Goal: Transaction & Acquisition: Purchase product/service

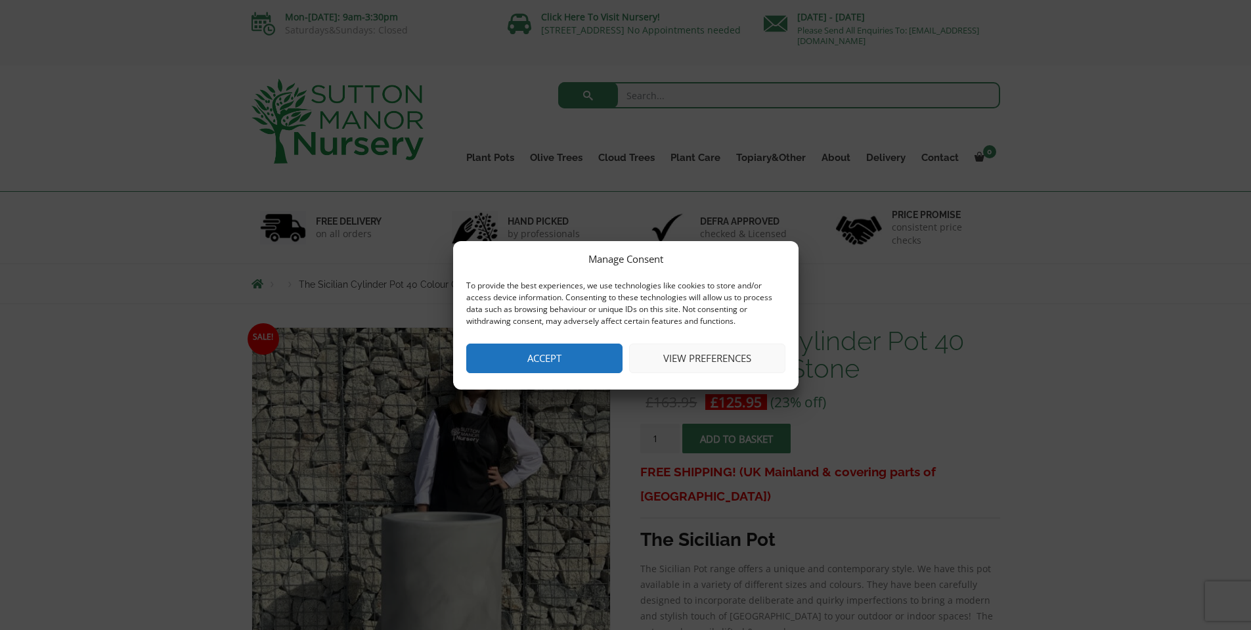
click at [546, 358] on button "Accept" at bounding box center [544, 358] width 156 height 30
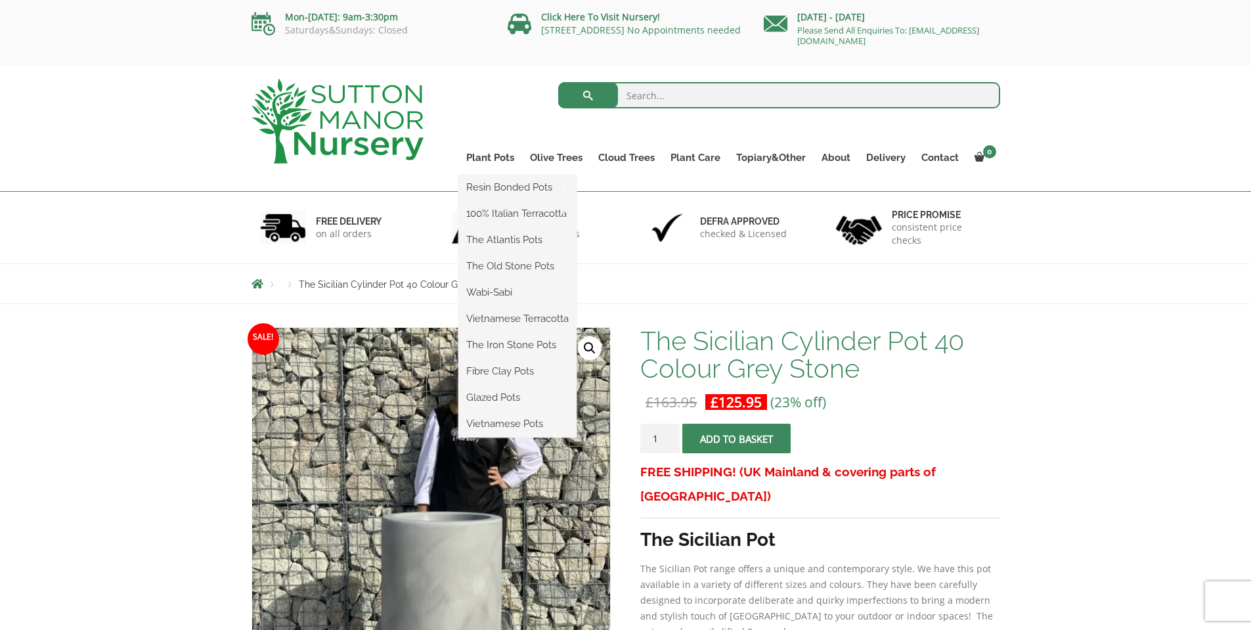
click at [490, 175] on ul "Resin Bonded Pots The Amalfi Pots The Milan Pots The Capri Pots The Brunello Po…" at bounding box center [517, 306] width 118 height 263
click at [496, 150] on link "Plant Pots" at bounding box center [490, 157] width 64 height 18
click at [495, 157] on link "Plant Pots" at bounding box center [490, 157] width 64 height 18
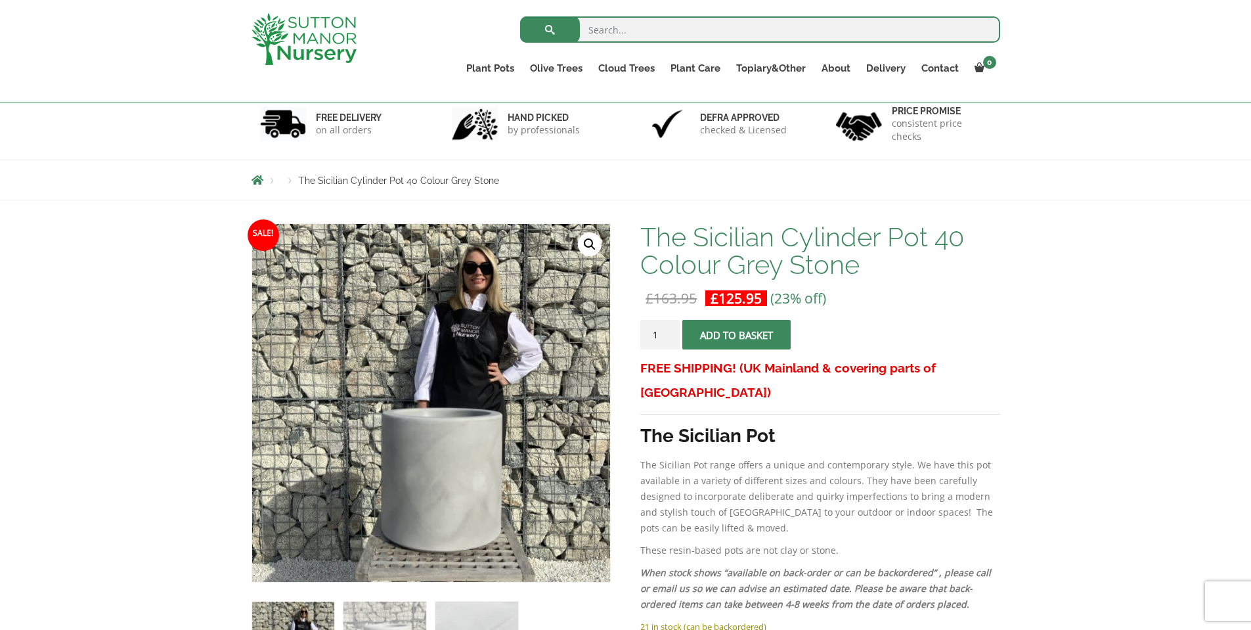
scroll to position [328, 0]
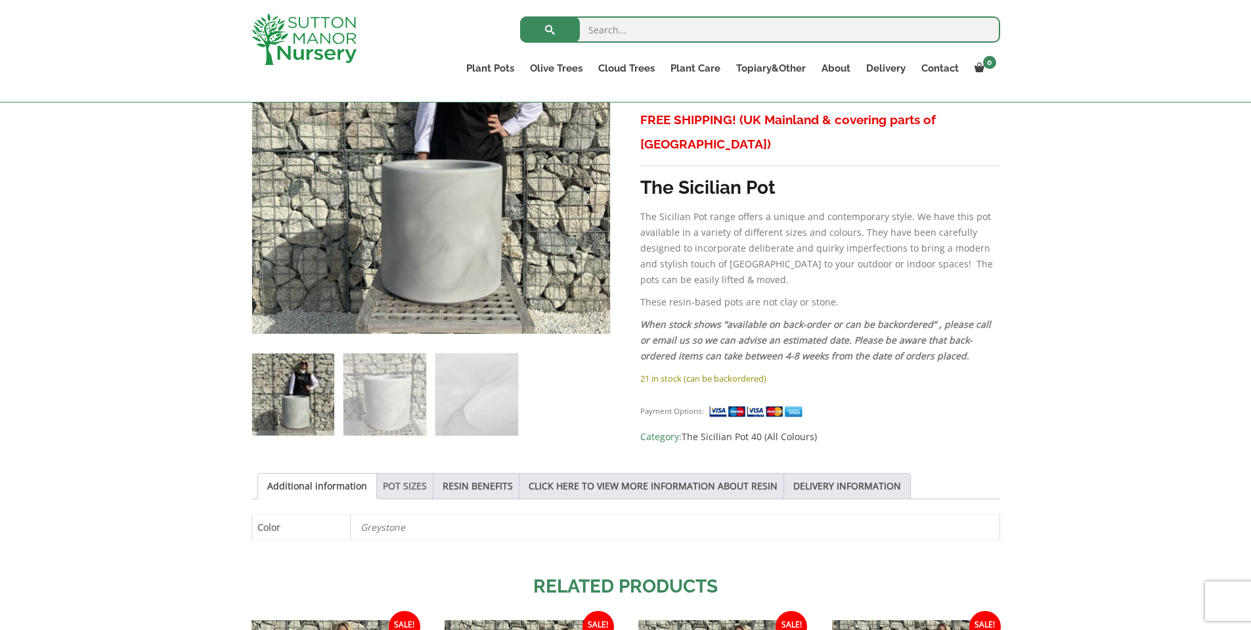
click at [402, 482] on link "POT SIZES" at bounding box center [405, 485] width 44 height 25
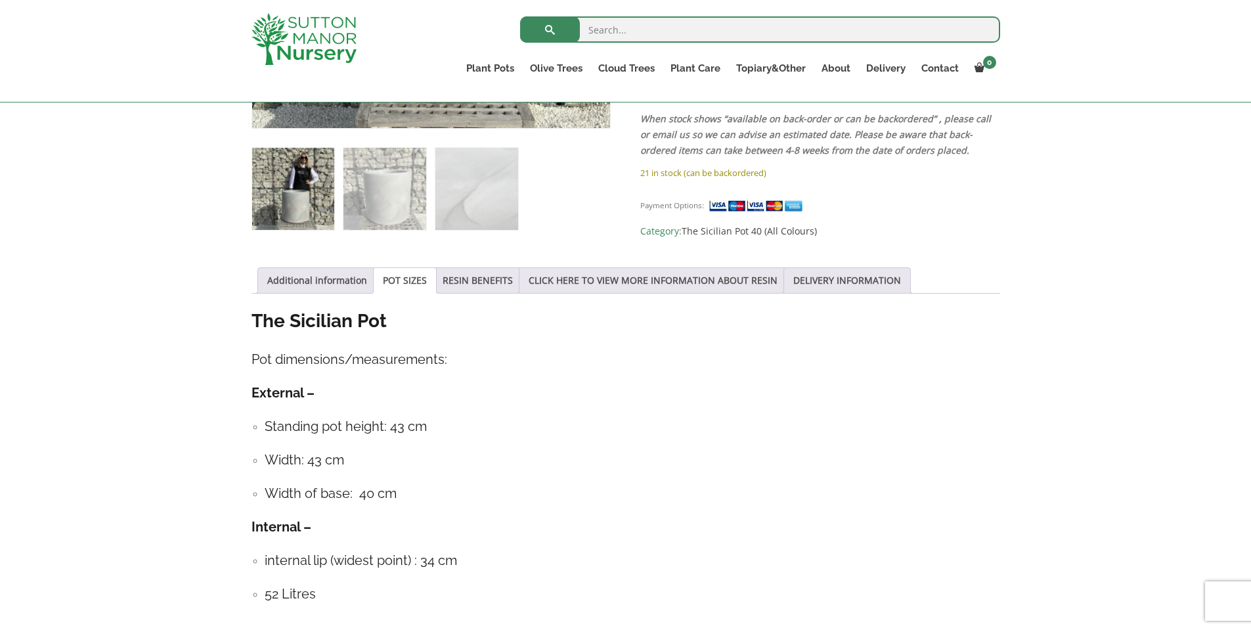
scroll to position [591, 0]
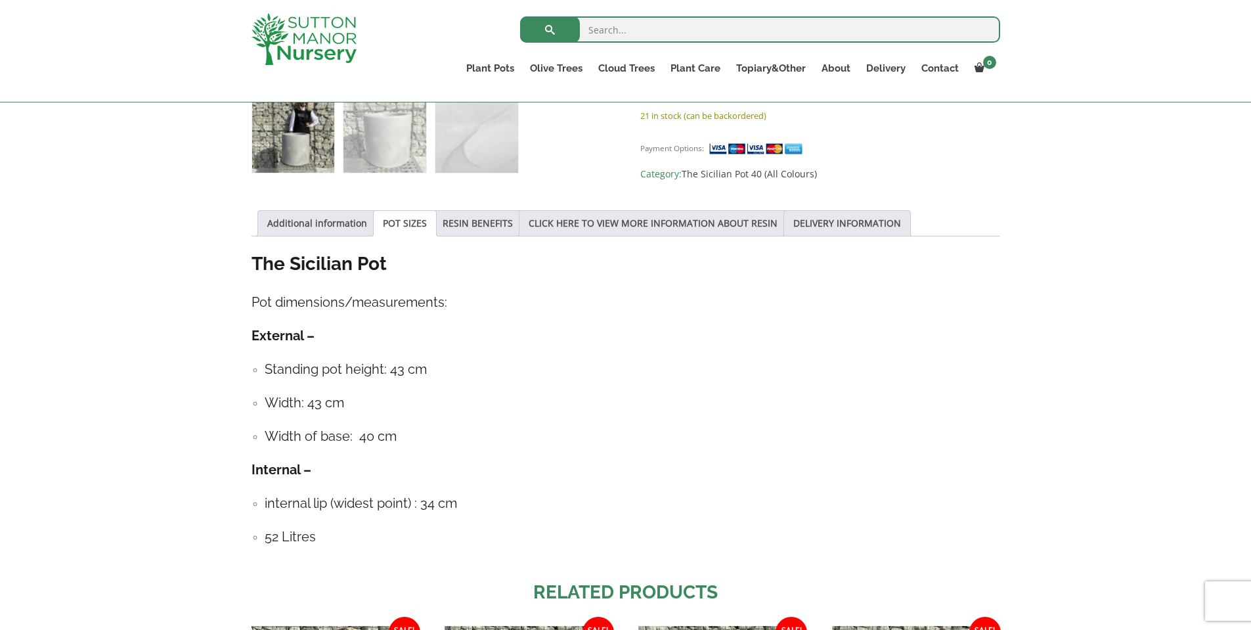
drag, startPoint x: 137, startPoint y: 293, endPoint x: 278, endPoint y: 202, distance: 167.2
click at [137, 293] on div "Sale! 🔍 The Sicilian Cylinder Pot 40 Colour Grey Stone £ 163.95 Original price …" at bounding box center [625, 332] width 1251 height 1286
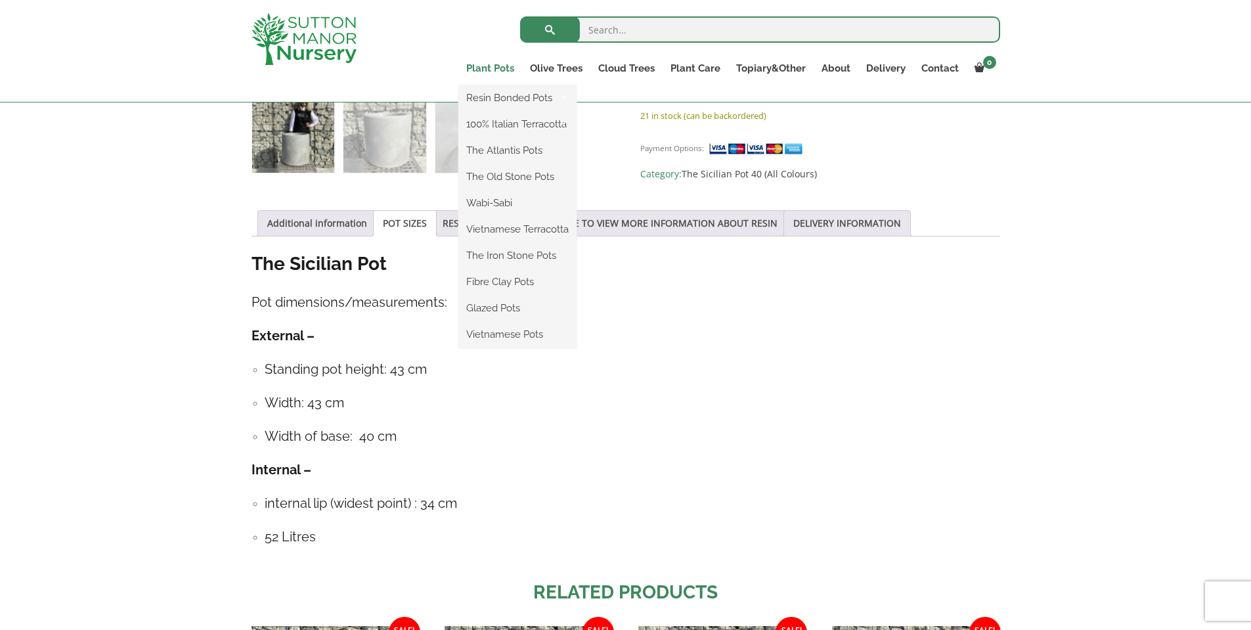
click at [485, 62] on link "Plant Pots" at bounding box center [490, 68] width 64 height 18
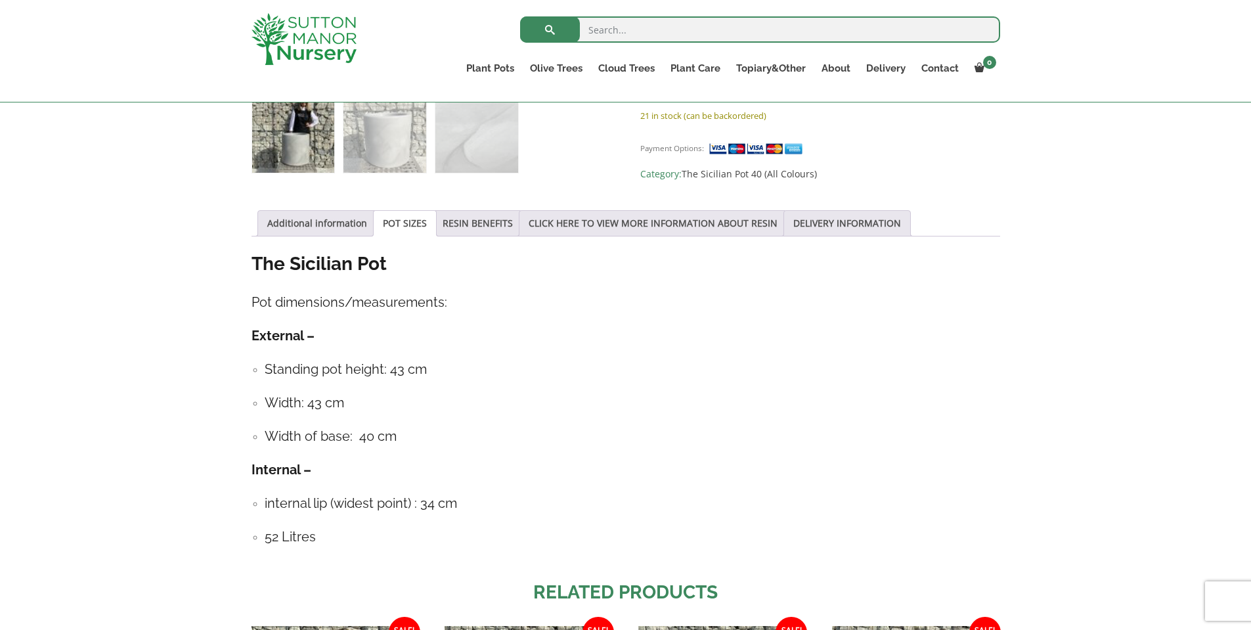
click at [83, 169] on div "Sale! 🔍 The Sicilian Cylinder Pot 40 Colour Grey Stone £ 163.95 Original price …" at bounding box center [625, 332] width 1251 height 1286
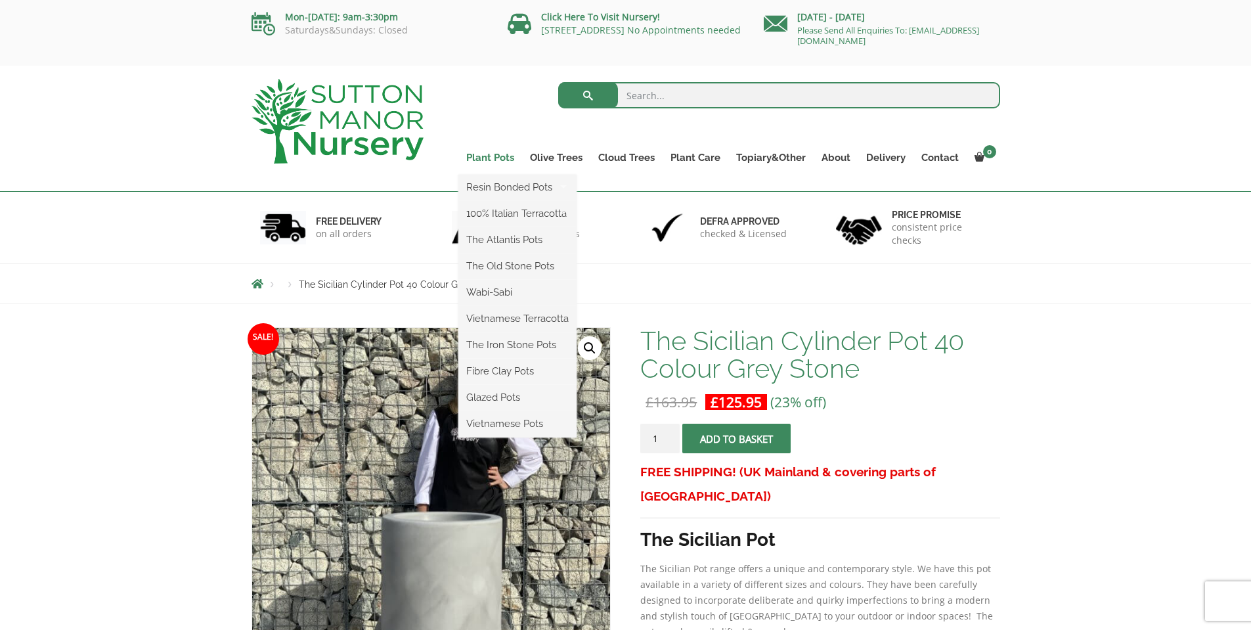
click at [478, 161] on link "Plant Pots" at bounding box center [490, 157] width 64 height 18
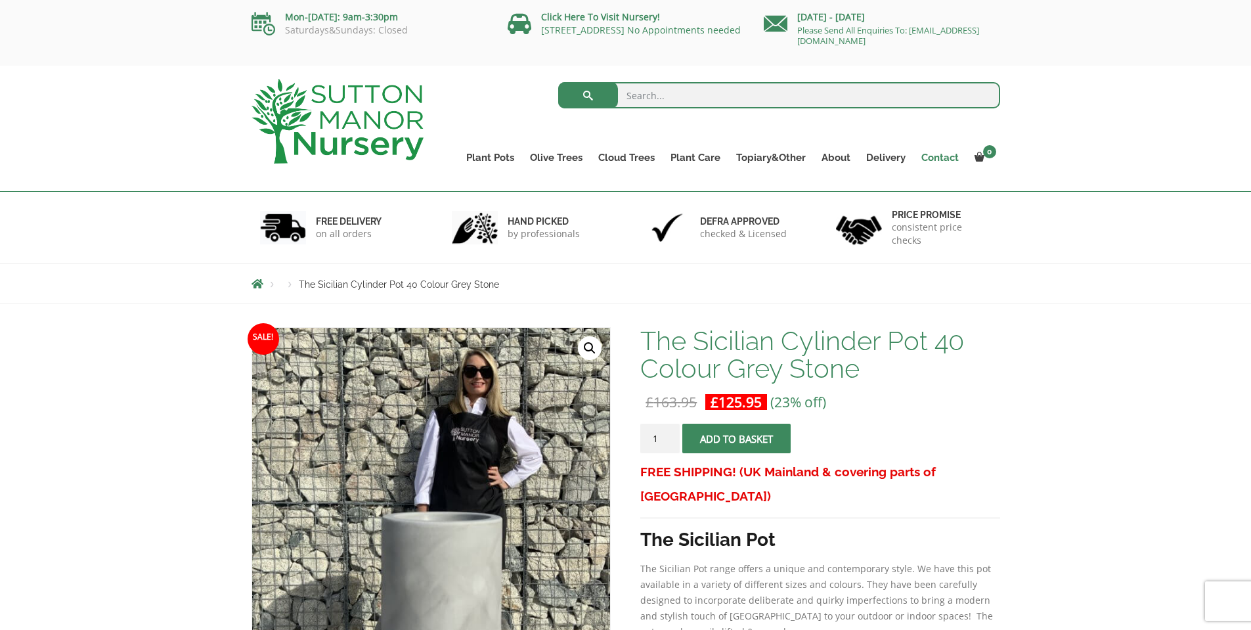
click at [936, 158] on link "Contact" at bounding box center [939, 157] width 53 height 18
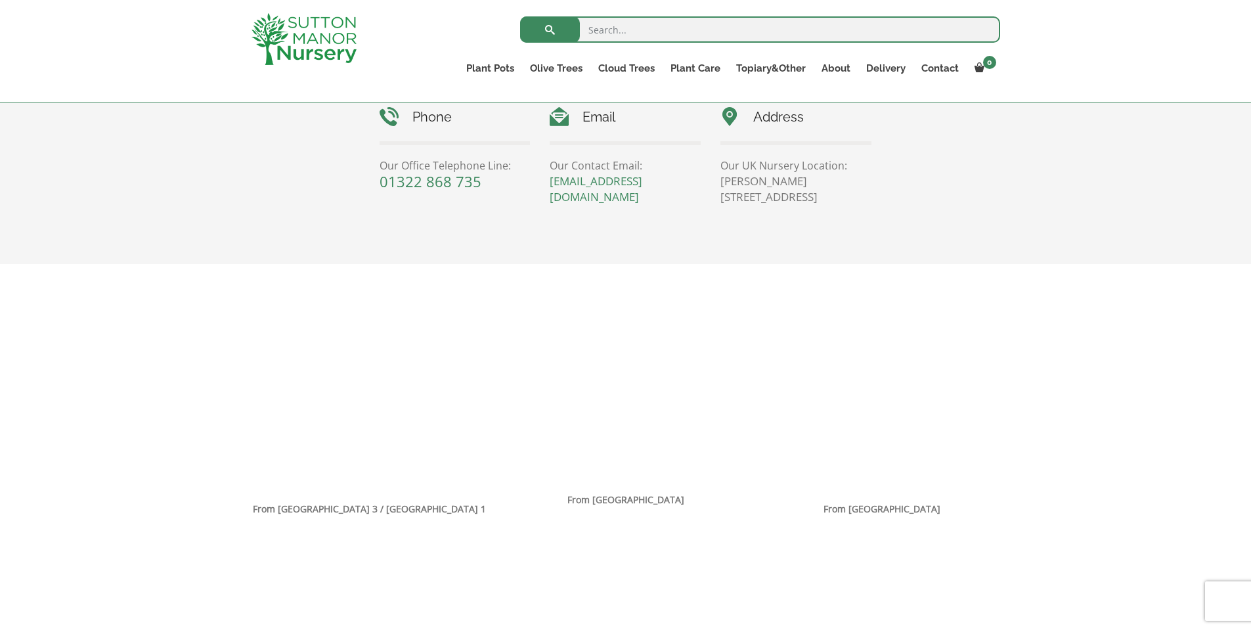
scroll to position [633, 0]
drag, startPoint x: 133, startPoint y: 343, endPoint x: 134, endPoint y: 516, distance: 172.7
click at [134, 516] on div "Contact us today using the form below! All fields are obligatory Enquire Now Ph…" at bounding box center [625, 246] width 1251 height 1027
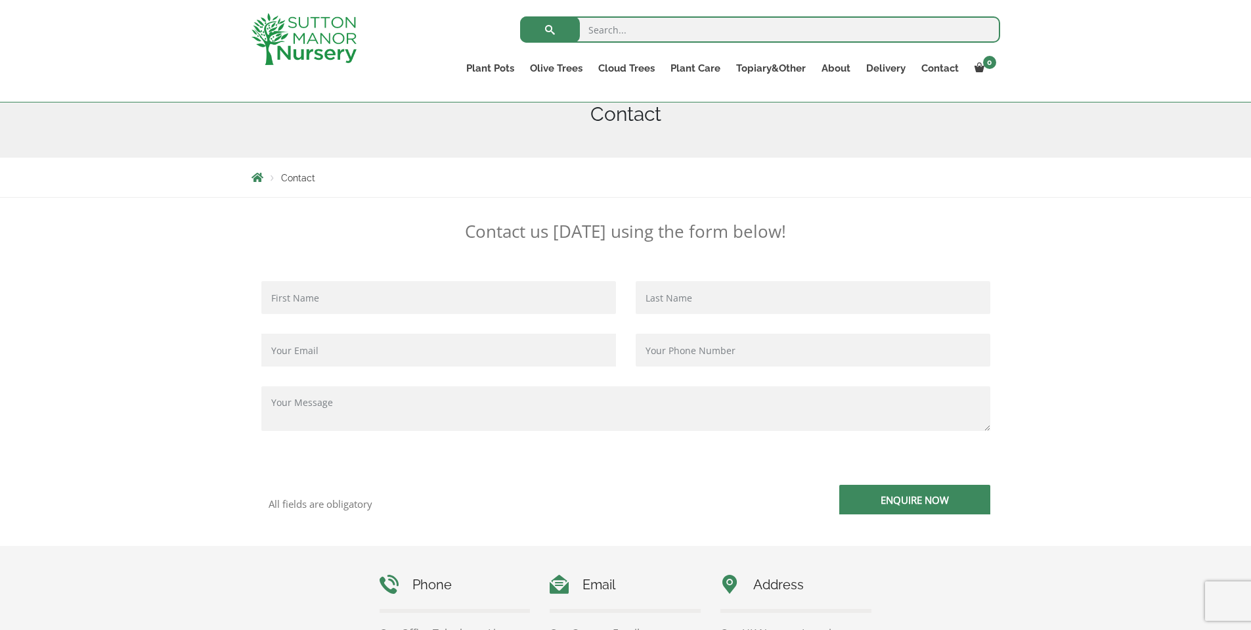
scroll to position [0, 0]
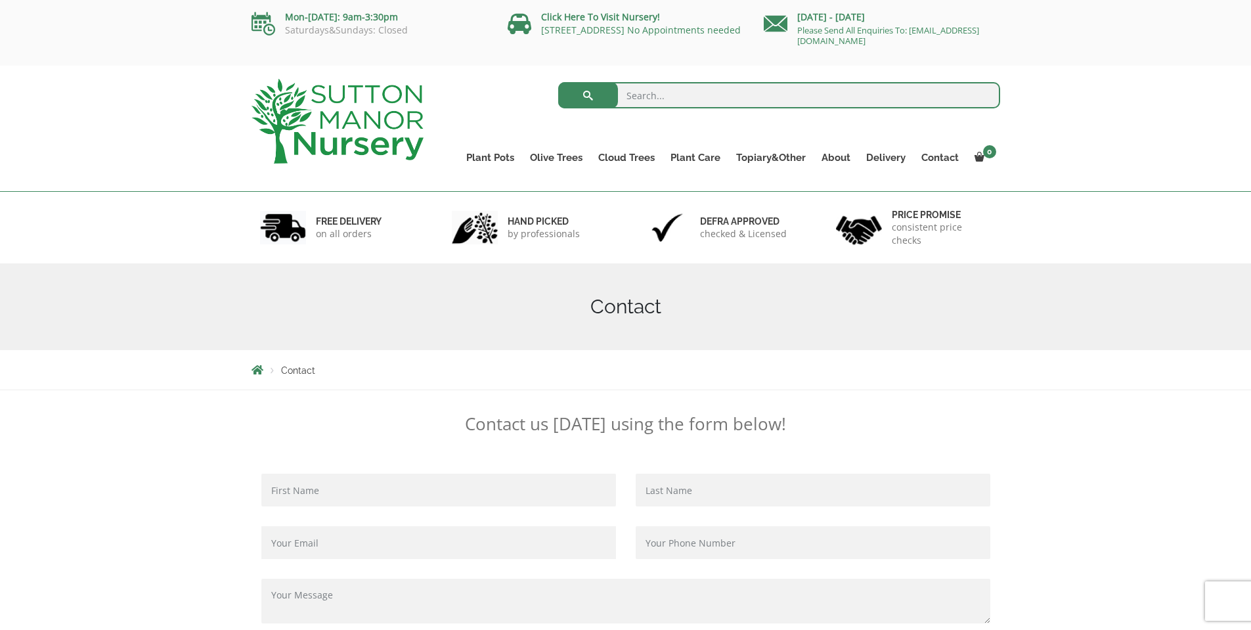
drag, startPoint x: 139, startPoint y: 485, endPoint x: 51, endPoint y: 129, distance: 366.6
click at [51, 129] on div "Search for: Plant Pots Resin Bonded Pots The Amalfi Pots The Milan Pots The Cap…" at bounding box center [625, 129] width 1251 height 126
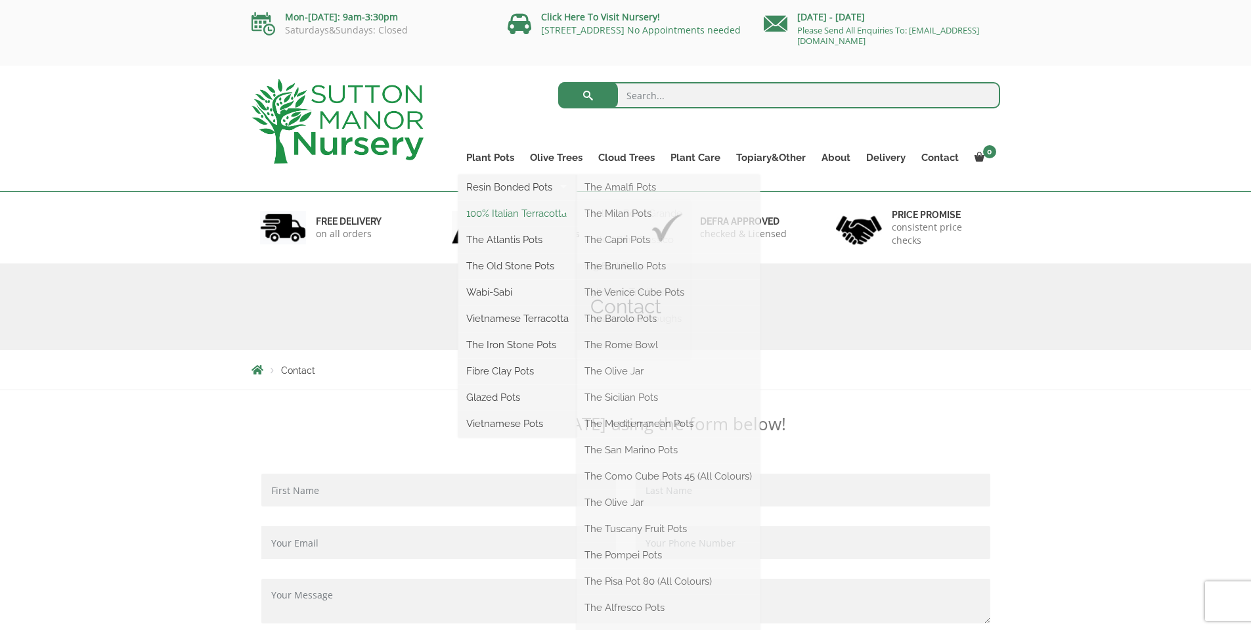
click at [508, 216] on link "100% Italian Terracotta" at bounding box center [517, 214] width 118 height 20
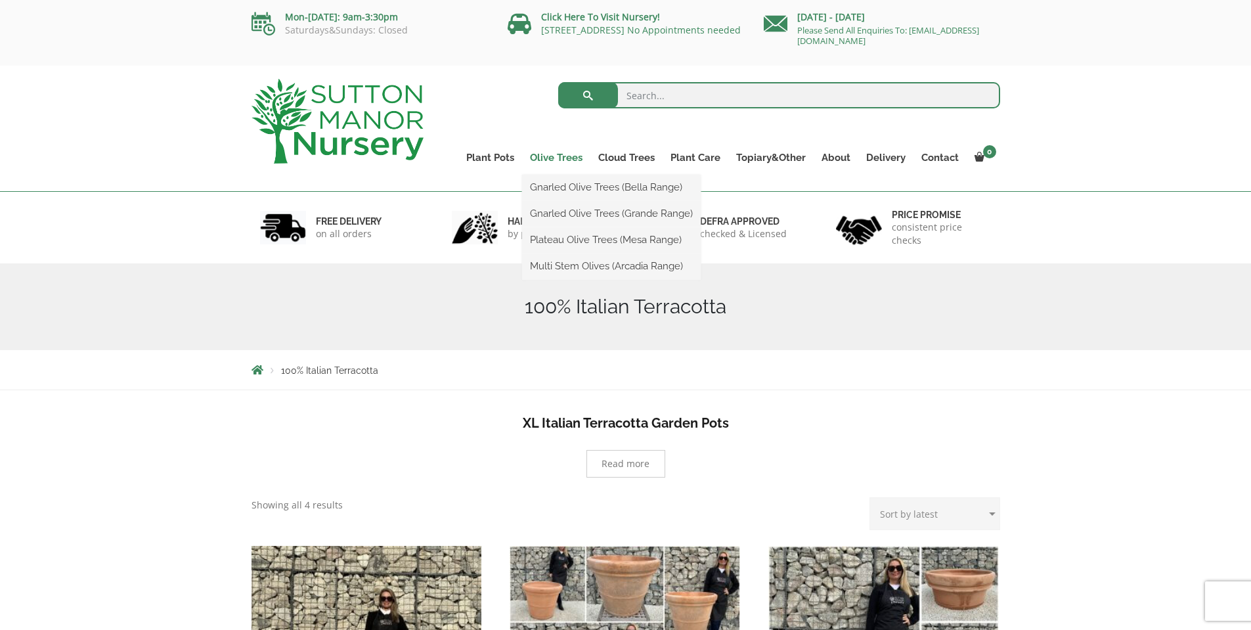
click at [570, 160] on link "Olive Trees" at bounding box center [556, 157] width 68 height 18
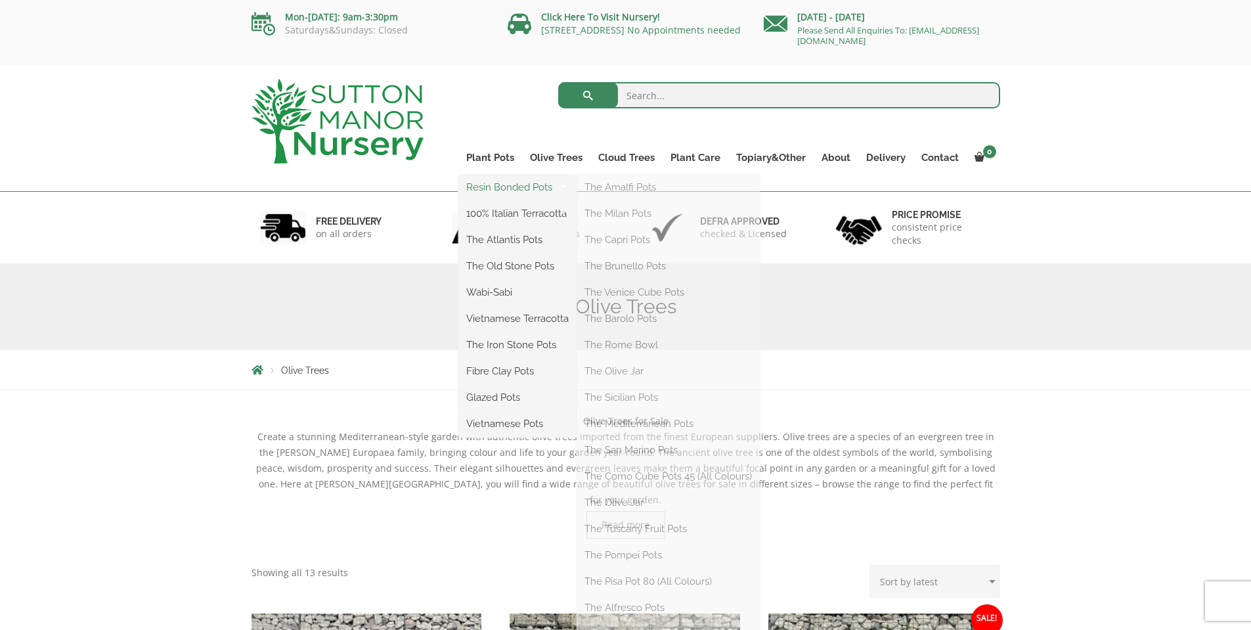
click at [534, 184] on link "Resin Bonded Pots" at bounding box center [517, 187] width 118 height 20
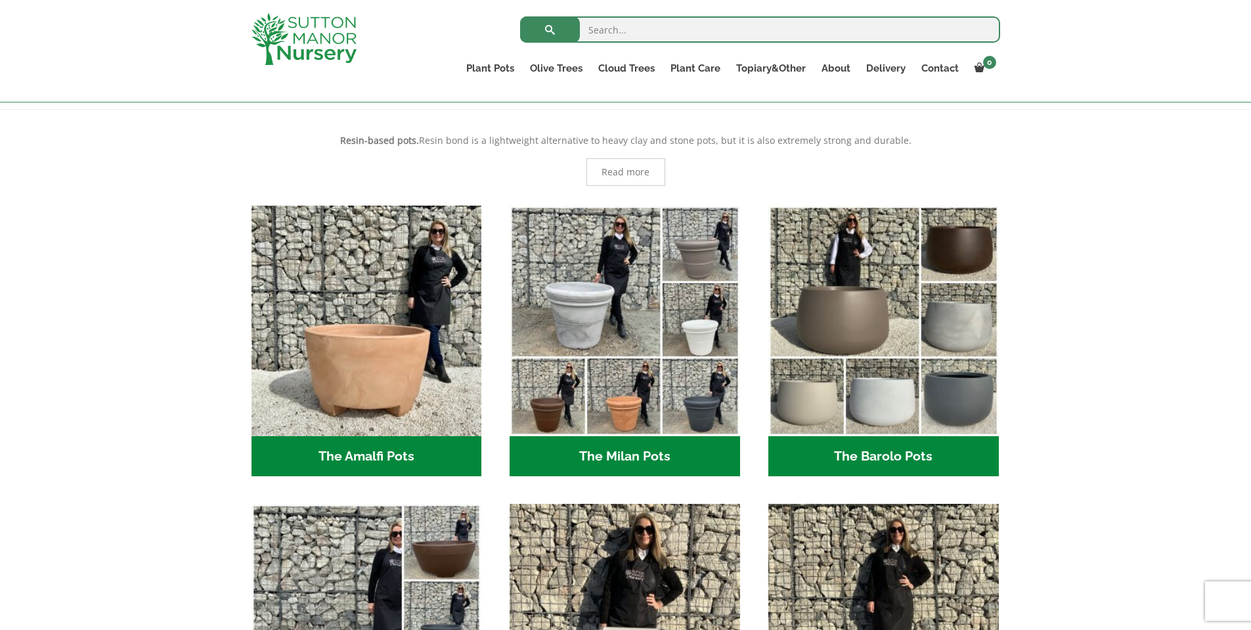
scroll to position [328, 0]
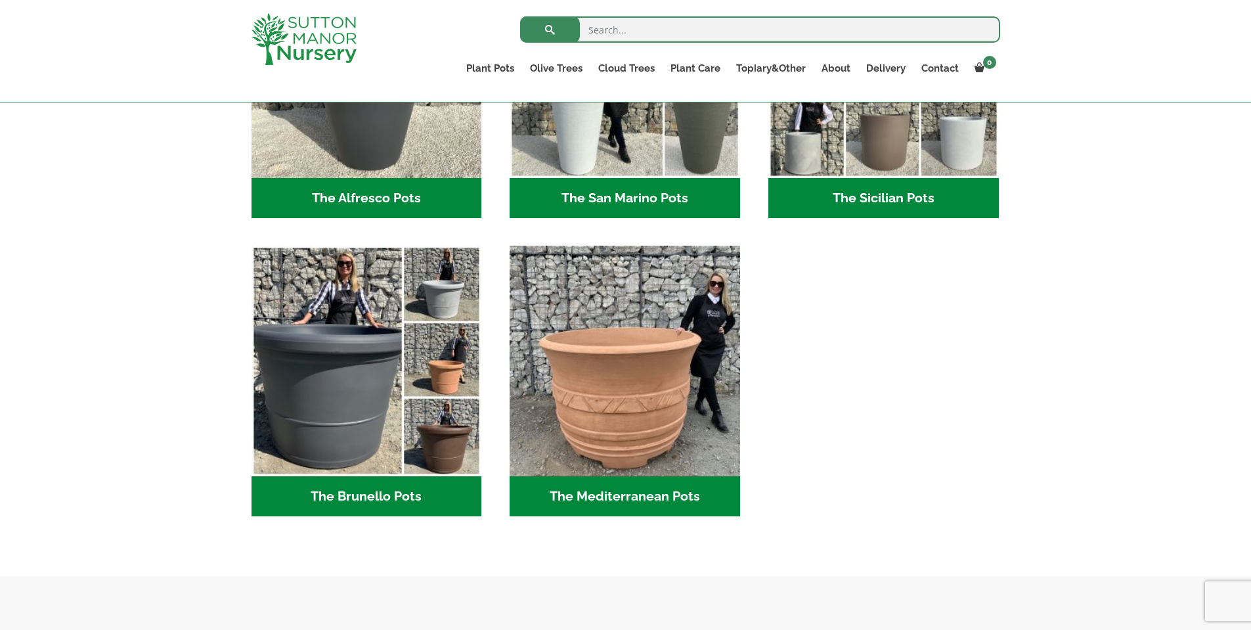
scroll to position [1379, 0]
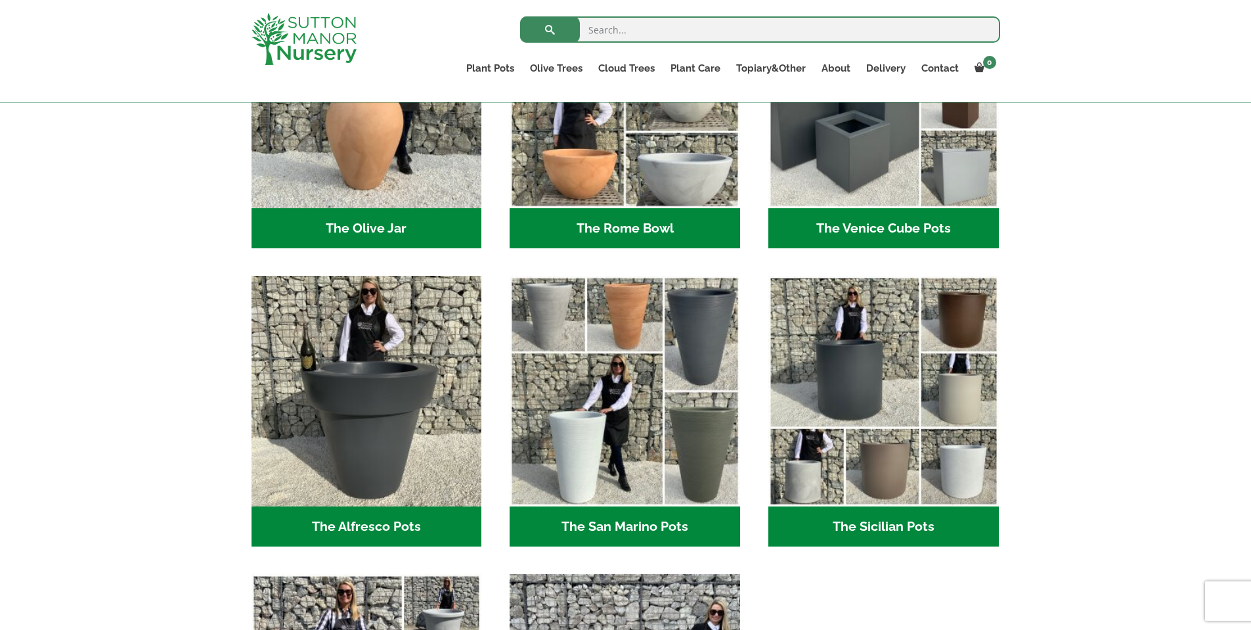
drag, startPoint x: 194, startPoint y: 490, endPoint x: 123, endPoint y: 431, distance: 92.2
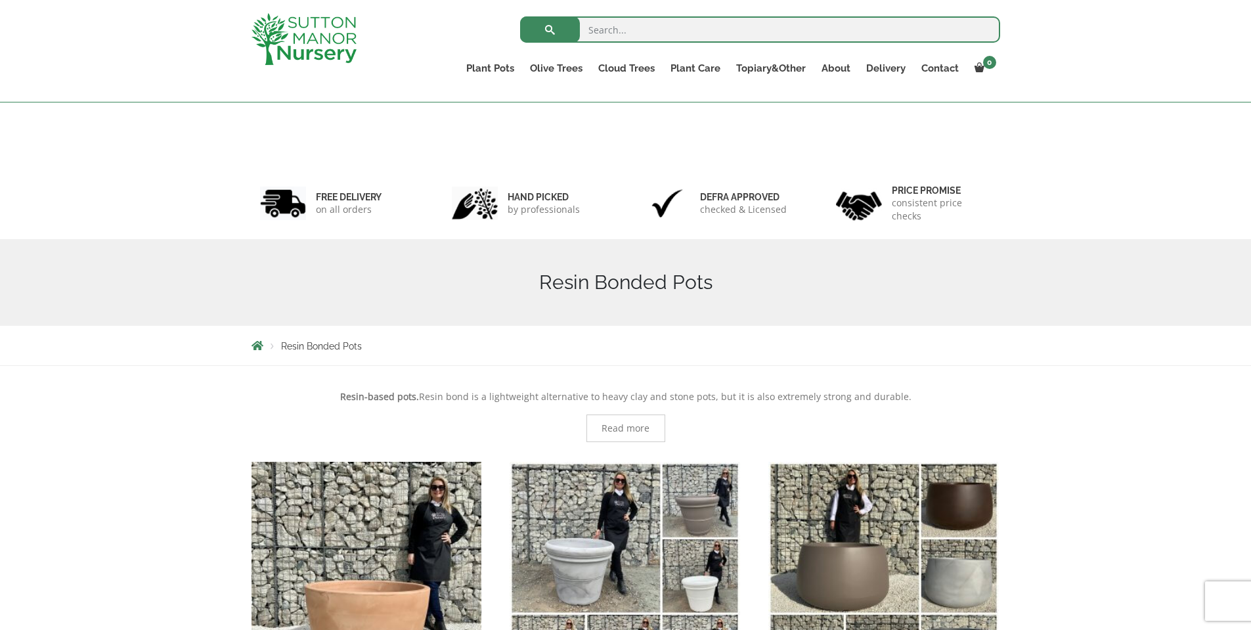
scroll to position [0, 0]
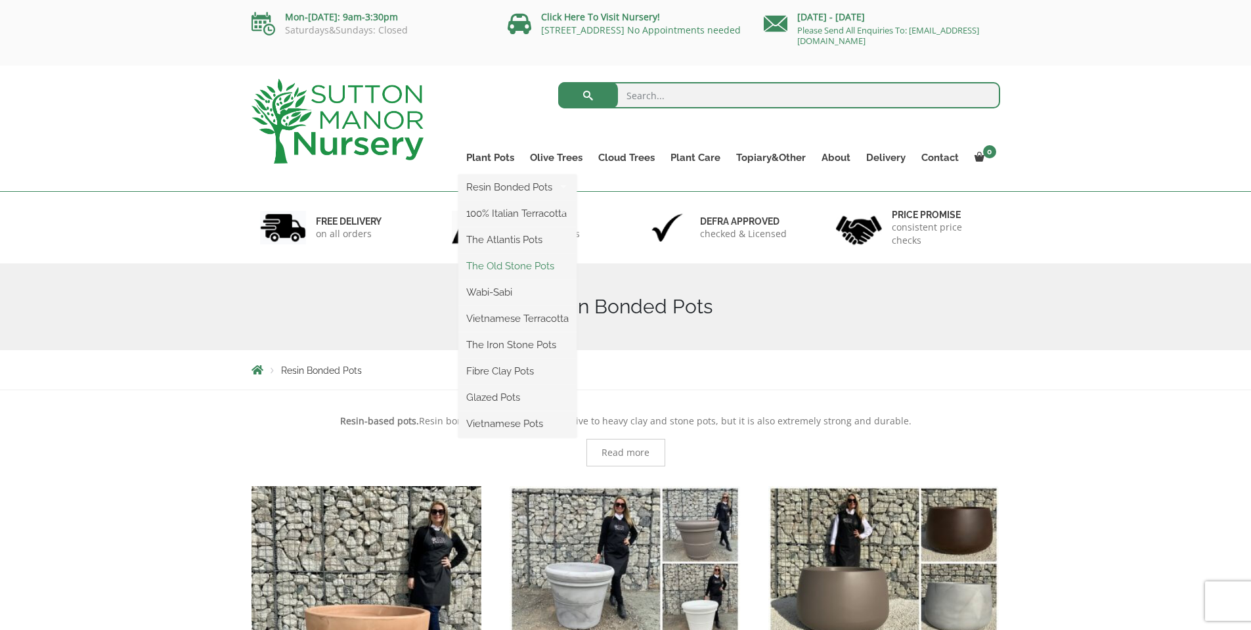
click at [506, 271] on link "The Old Stone Pots" at bounding box center [517, 266] width 118 height 20
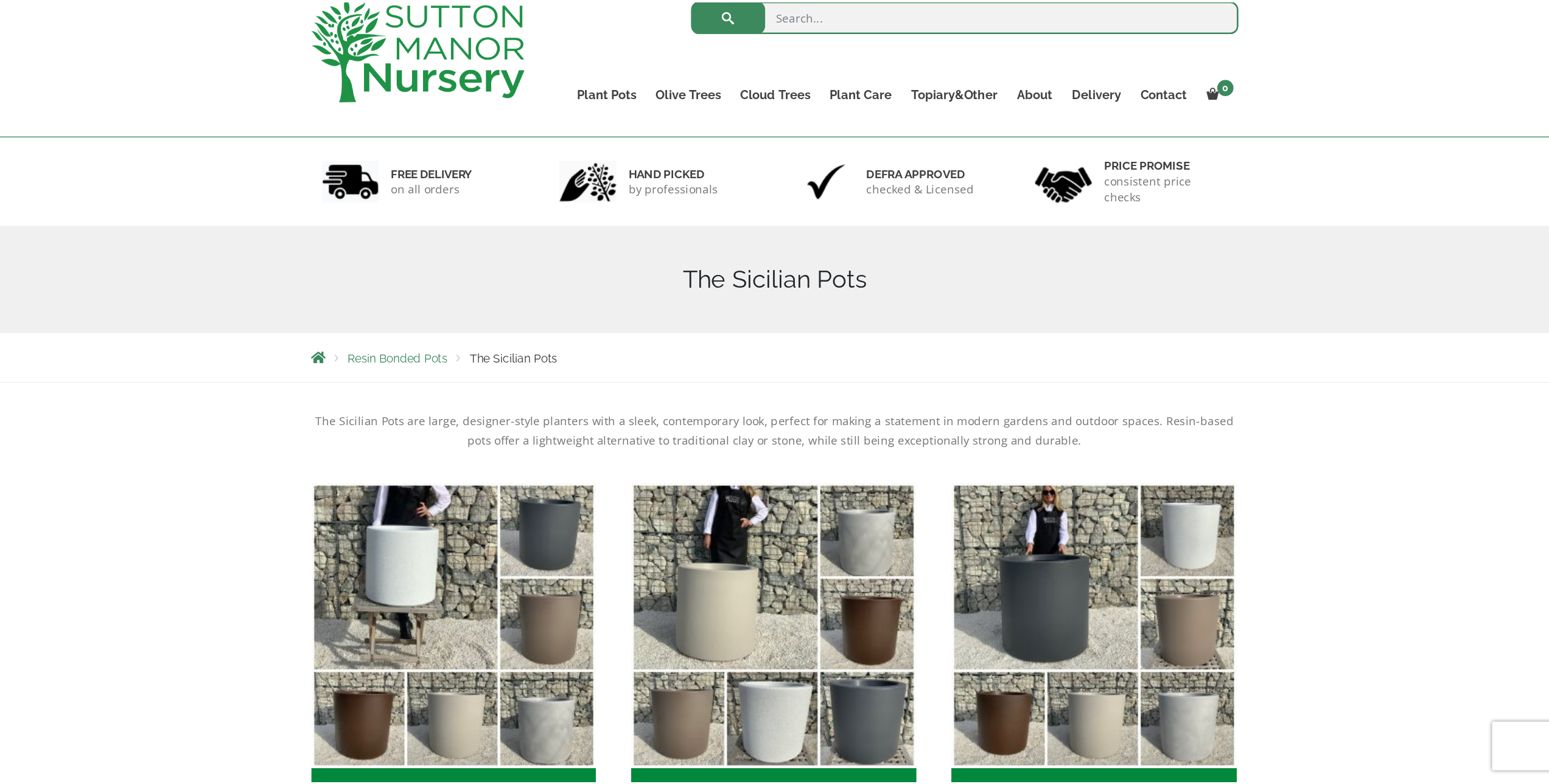
scroll to position [244, 0]
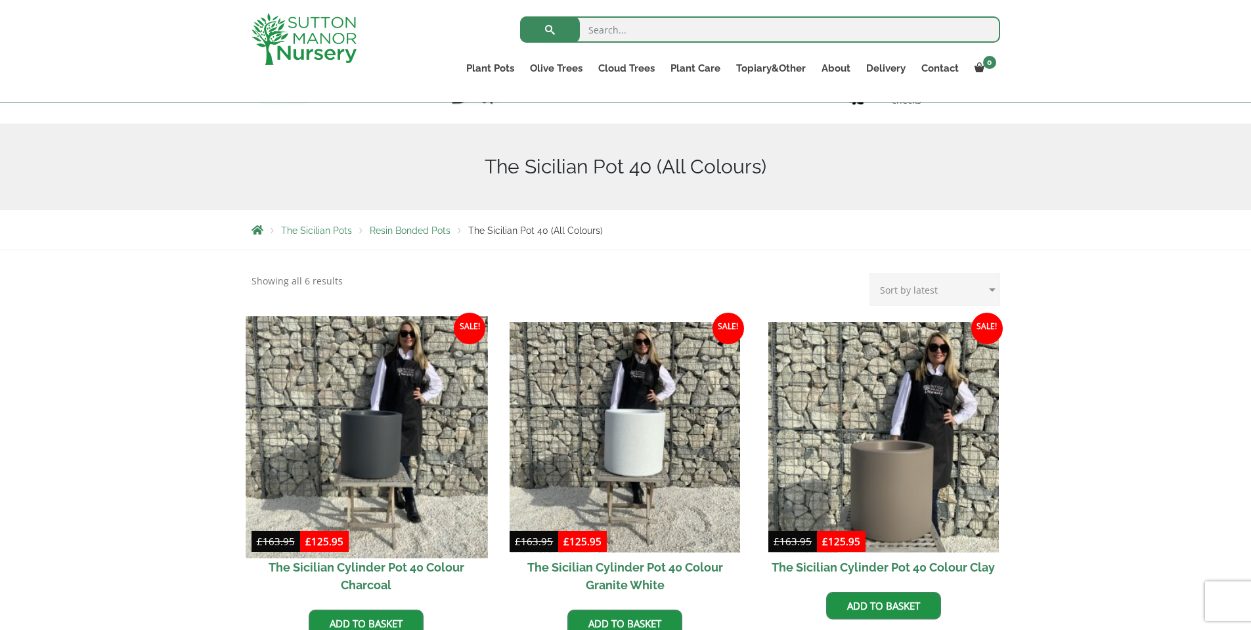
scroll to position [108, 0]
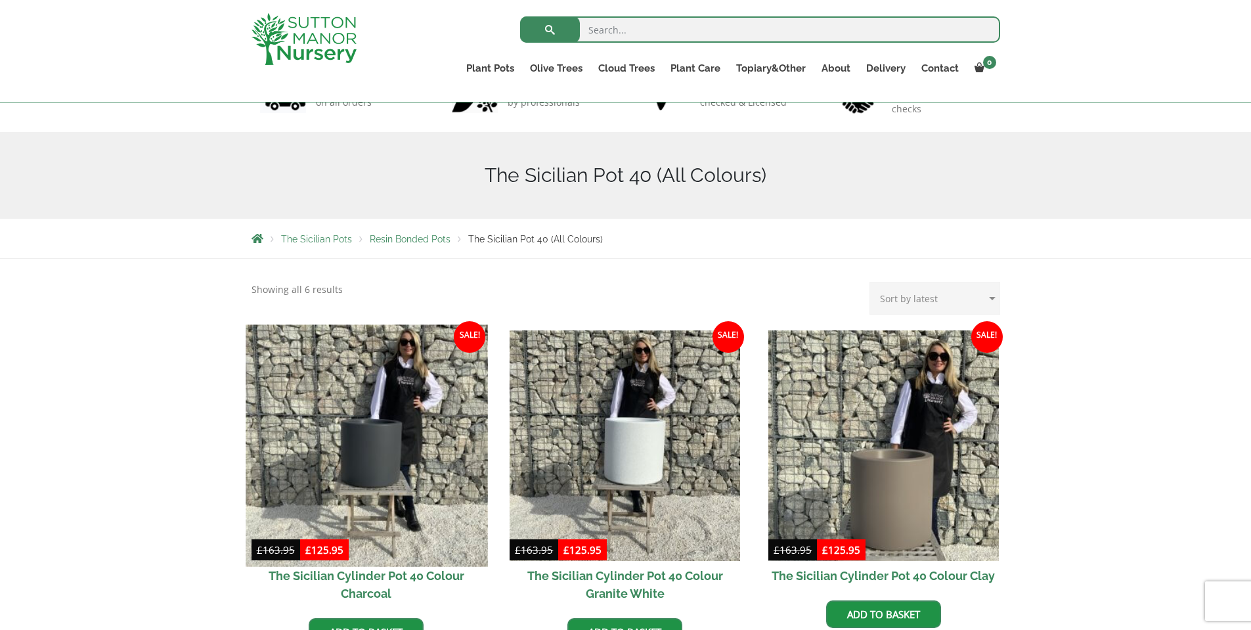
click at [422, 391] on img at bounding box center [367, 445] width 242 height 242
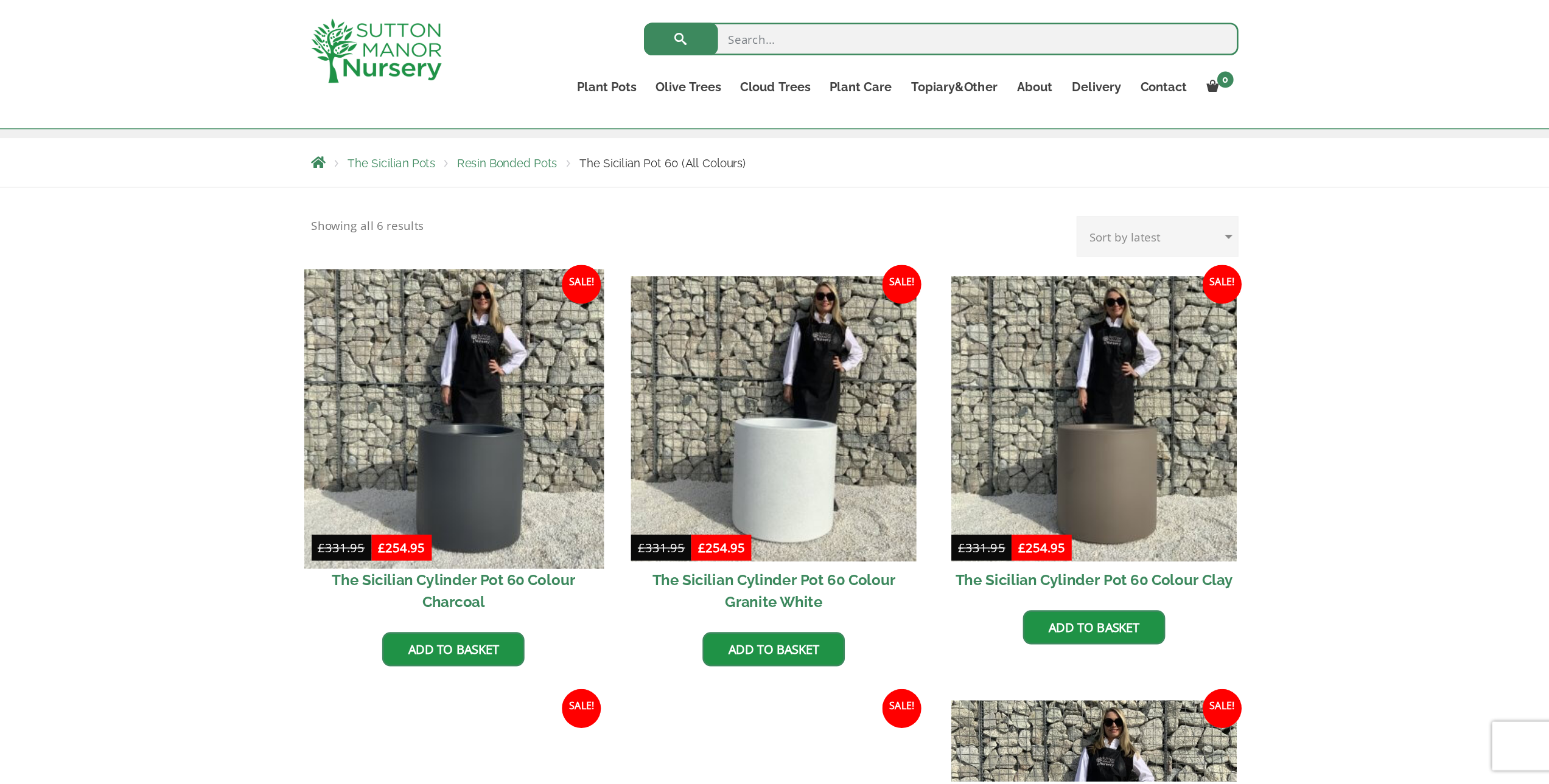
scroll to position [183, 0]
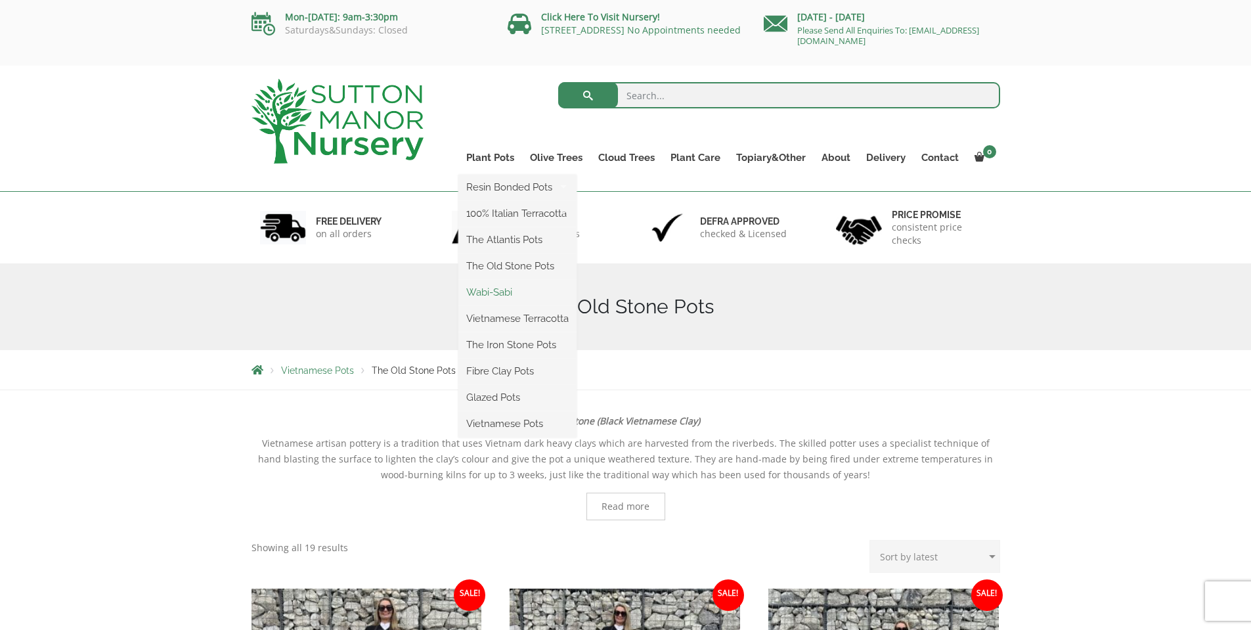
click at [509, 292] on link "Wabi-Sabi" at bounding box center [517, 292] width 118 height 20
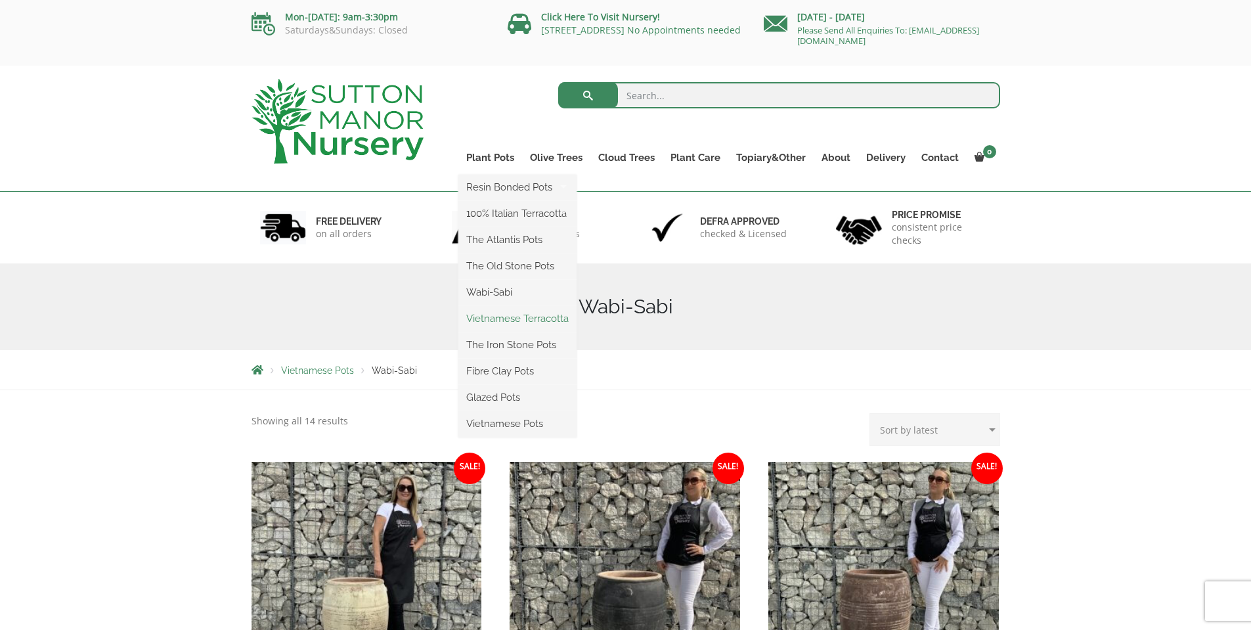
click at [503, 321] on link "Vietnamese Terracotta" at bounding box center [517, 319] width 118 height 20
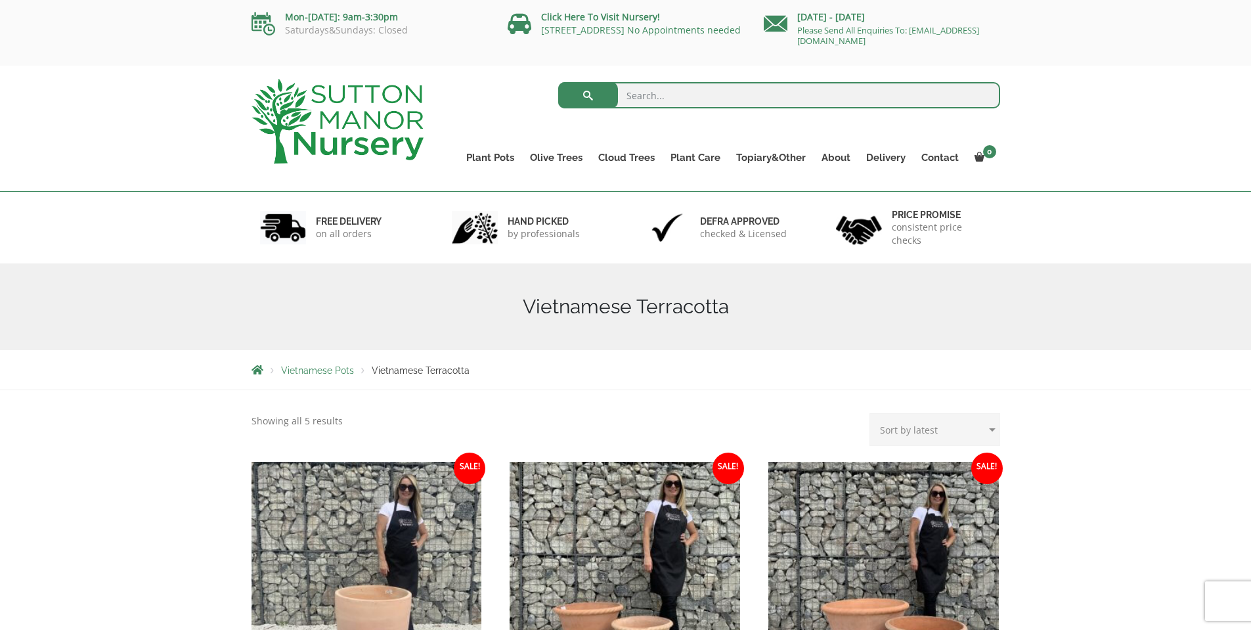
scroll to position [66, 0]
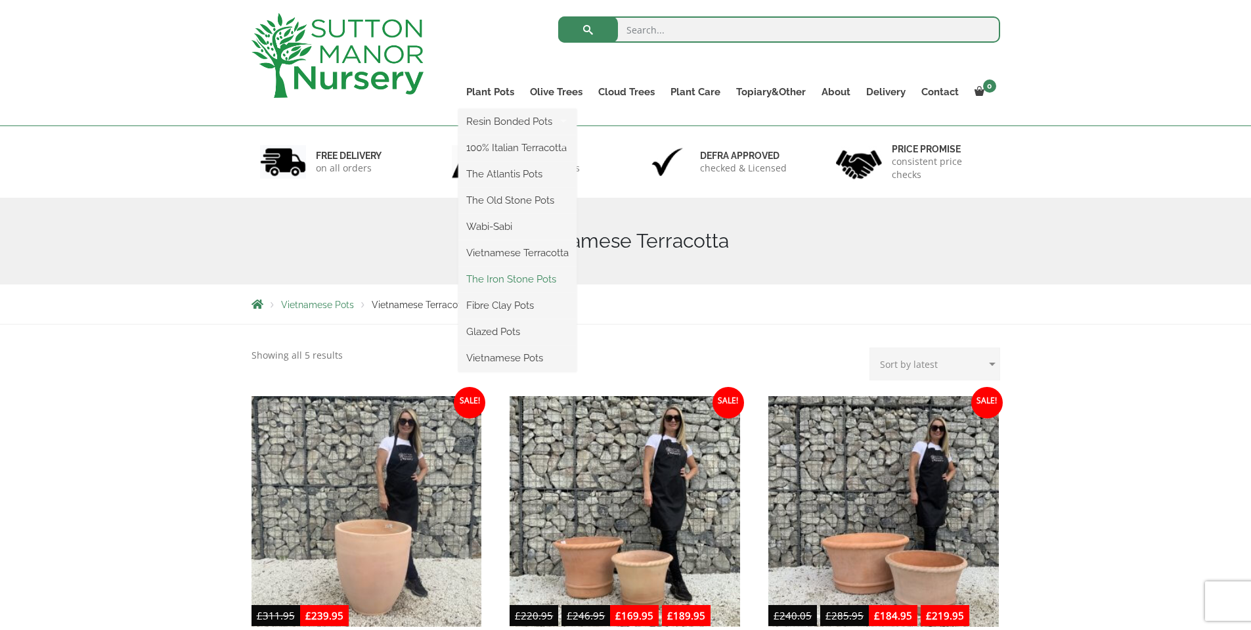
click at [509, 282] on link "The Iron Stone Pots" at bounding box center [517, 279] width 118 height 20
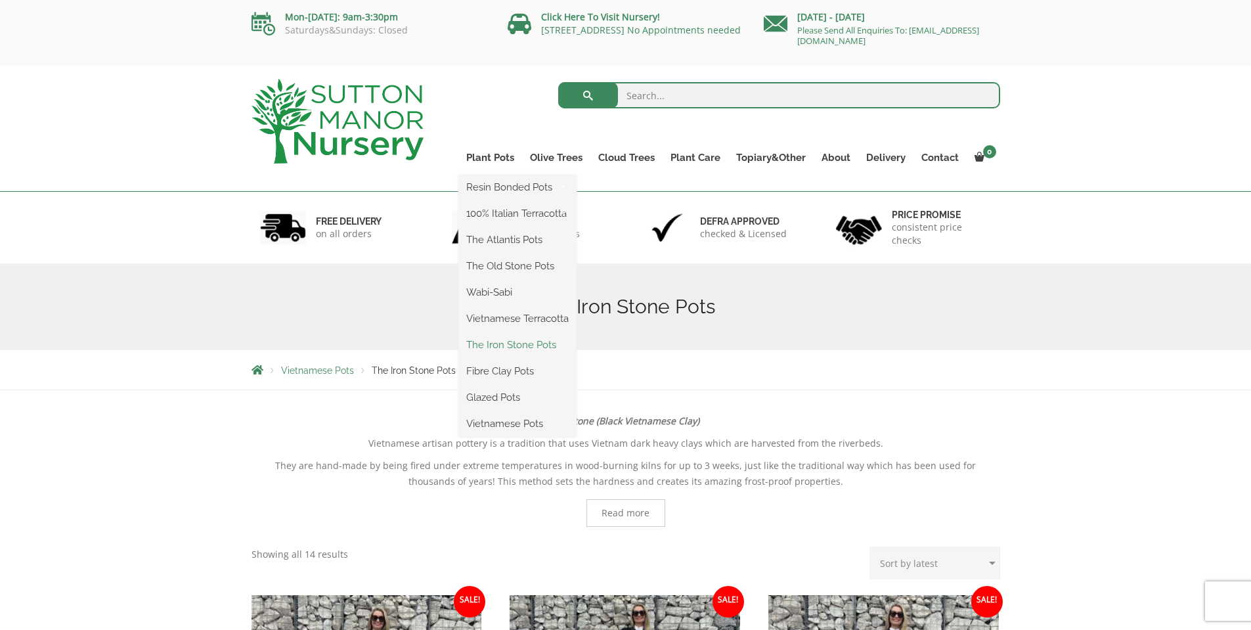
click at [519, 344] on link "The Iron Stone Pots" at bounding box center [517, 345] width 118 height 20
click at [510, 373] on link "Fibre Clay Pots" at bounding box center [517, 371] width 118 height 20
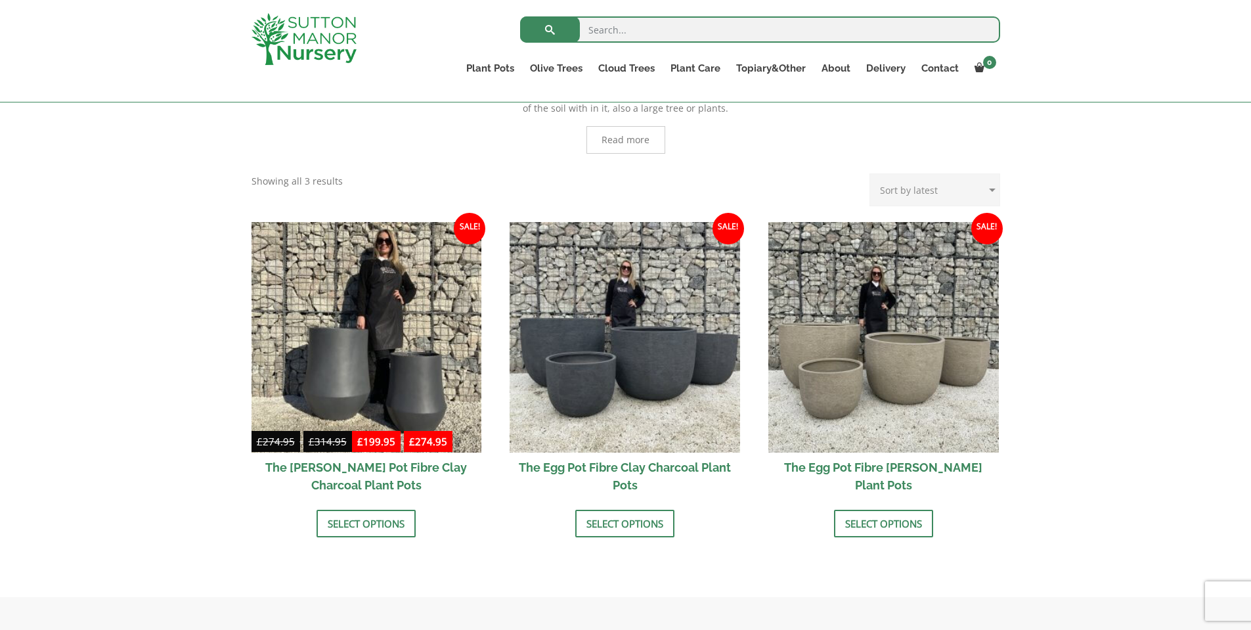
drag, startPoint x: 174, startPoint y: 325, endPoint x: 135, endPoint y: 276, distance: 62.7
click at [135, 276] on div "Fibre clay with added cellulose cement-fibres making these large pots the stron…" at bounding box center [625, 329] width 1251 height 534
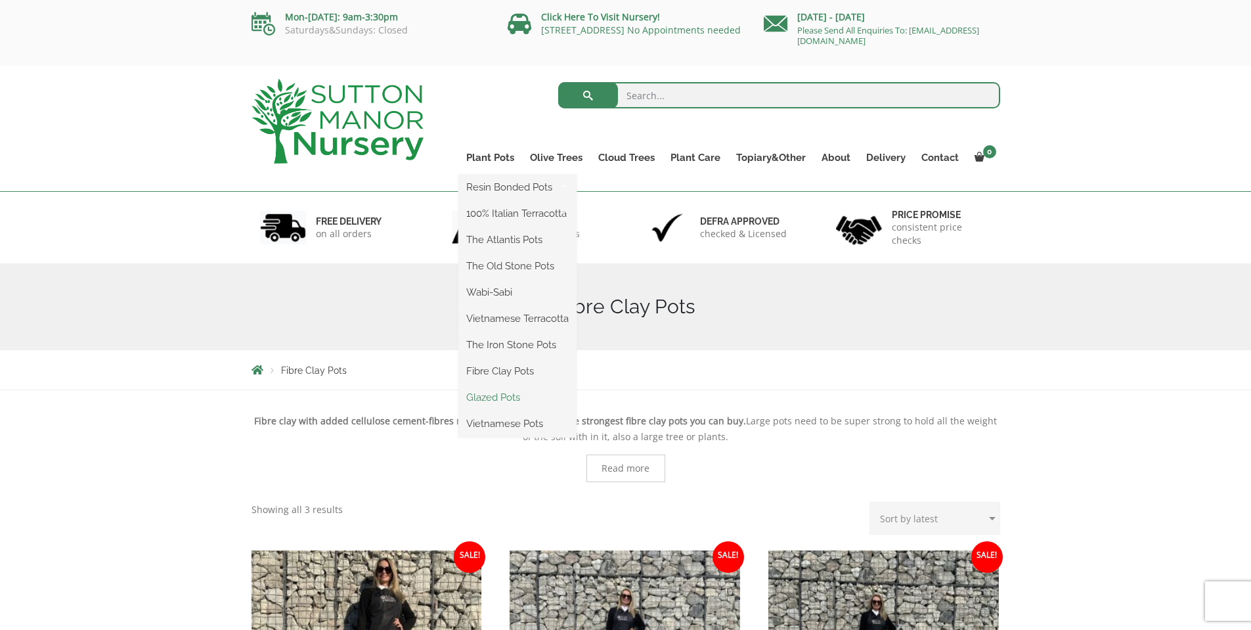
click at [503, 398] on link "Glazed Pots" at bounding box center [517, 397] width 118 height 20
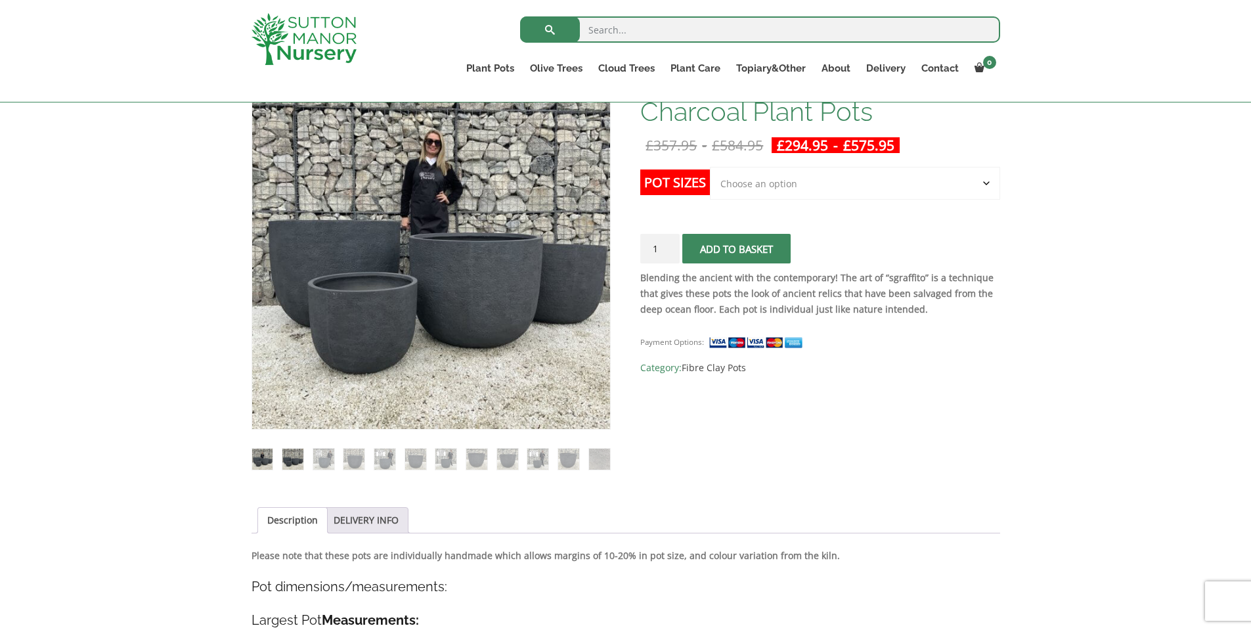
scroll to position [131, 0]
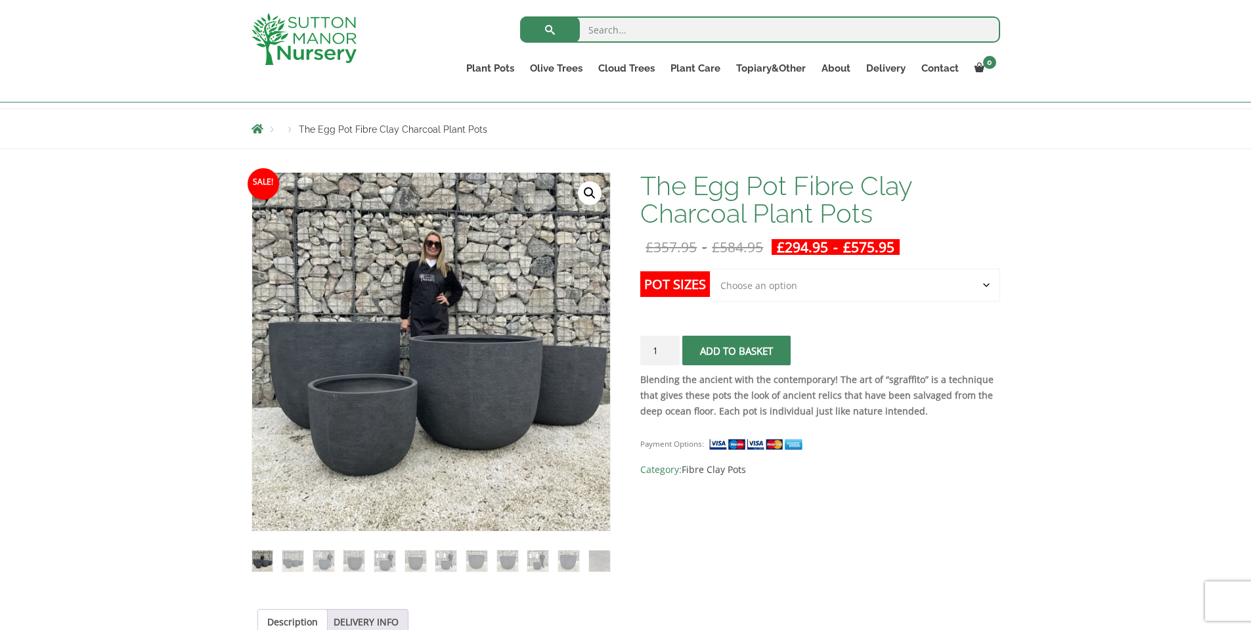
click at [761, 286] on select "Choose an option Click here to buy the 5th To Largest Pot In The Picture Click …" at bounding box center [855, 285] width 290 height 33
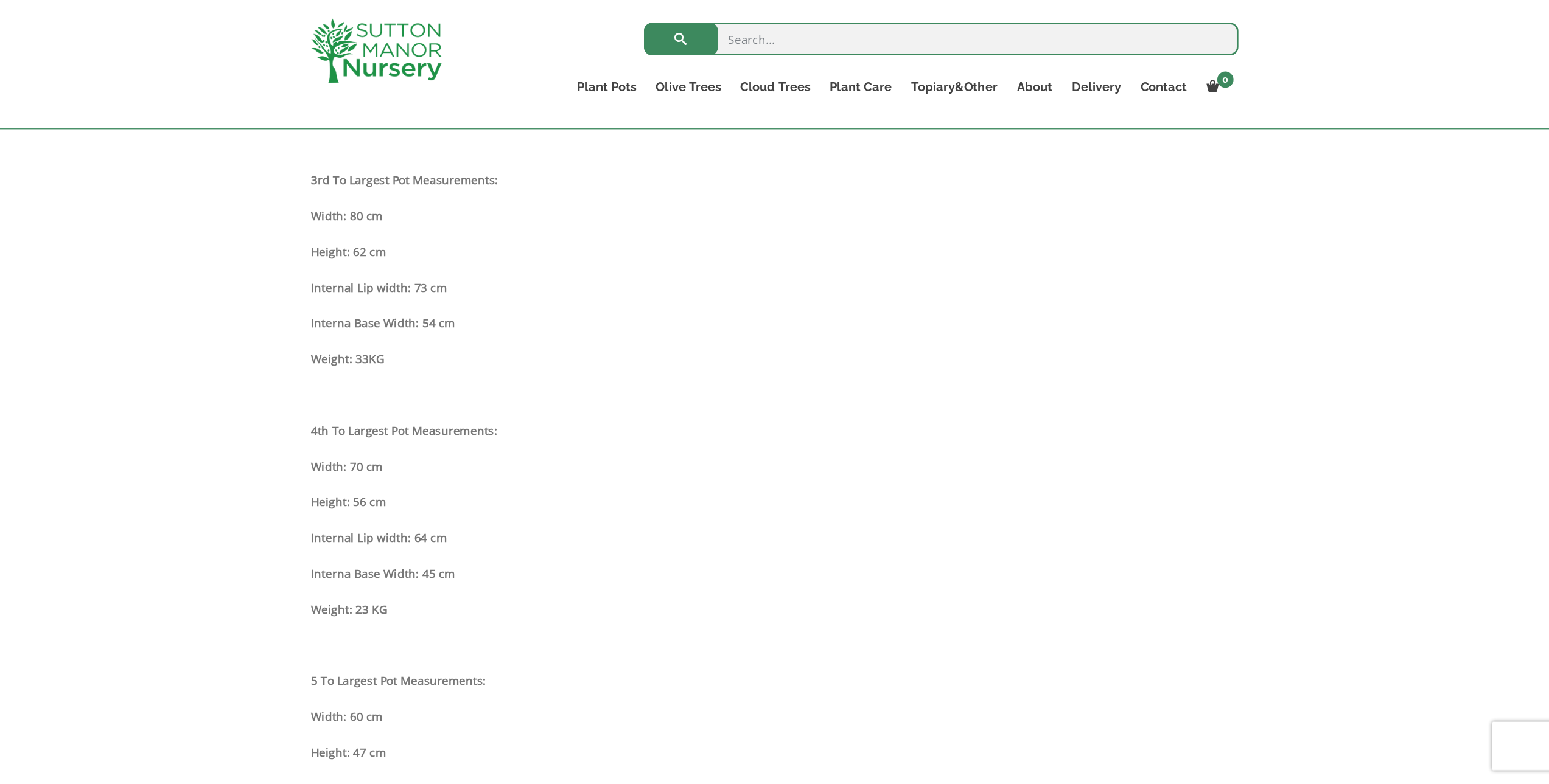
scroll to position [1156, 0]
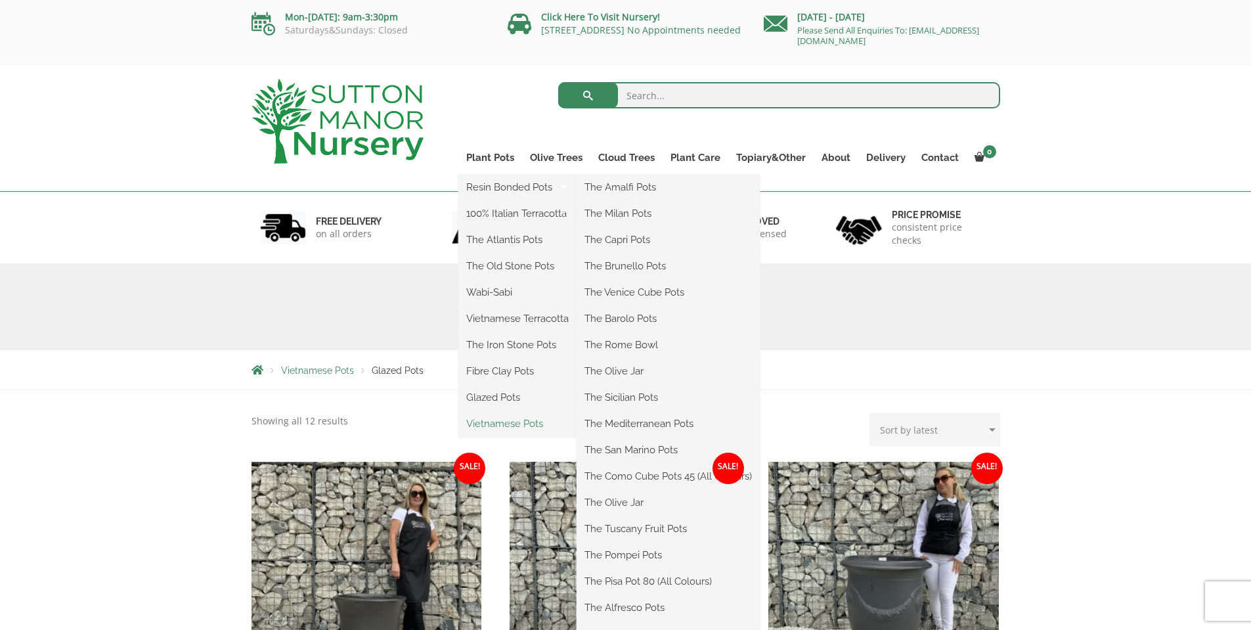
click at [522, 424] on link "Vietnamese Pots" at bounding box center [517, 424] width 118 height 20
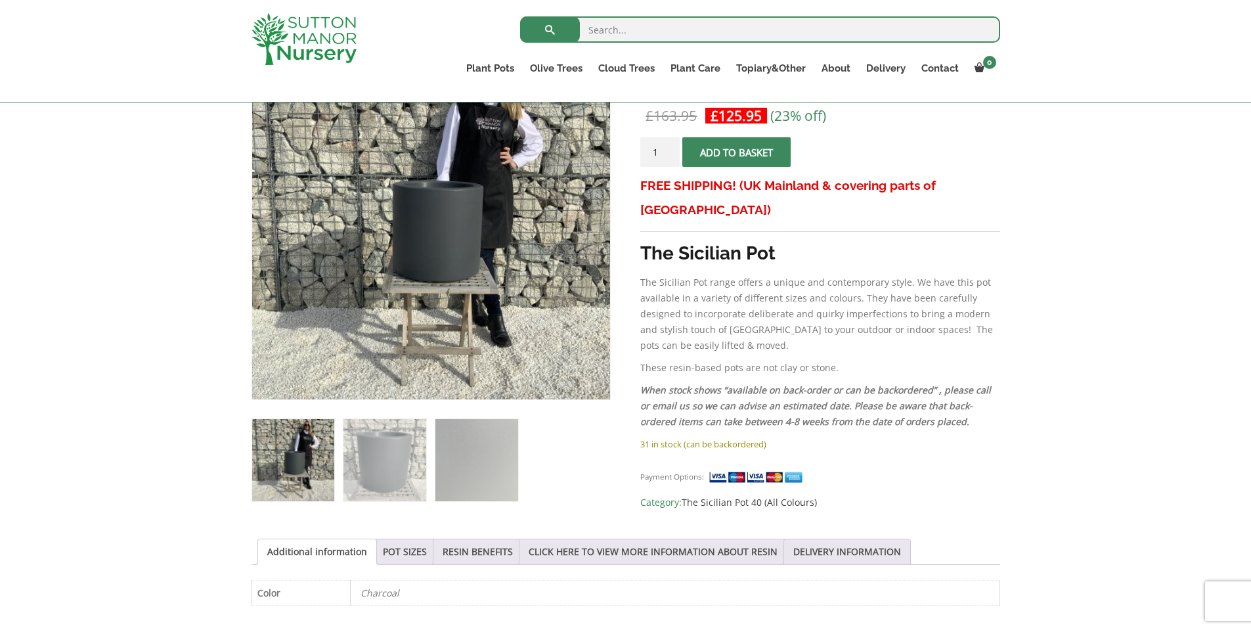
scroll to position [131, 0]
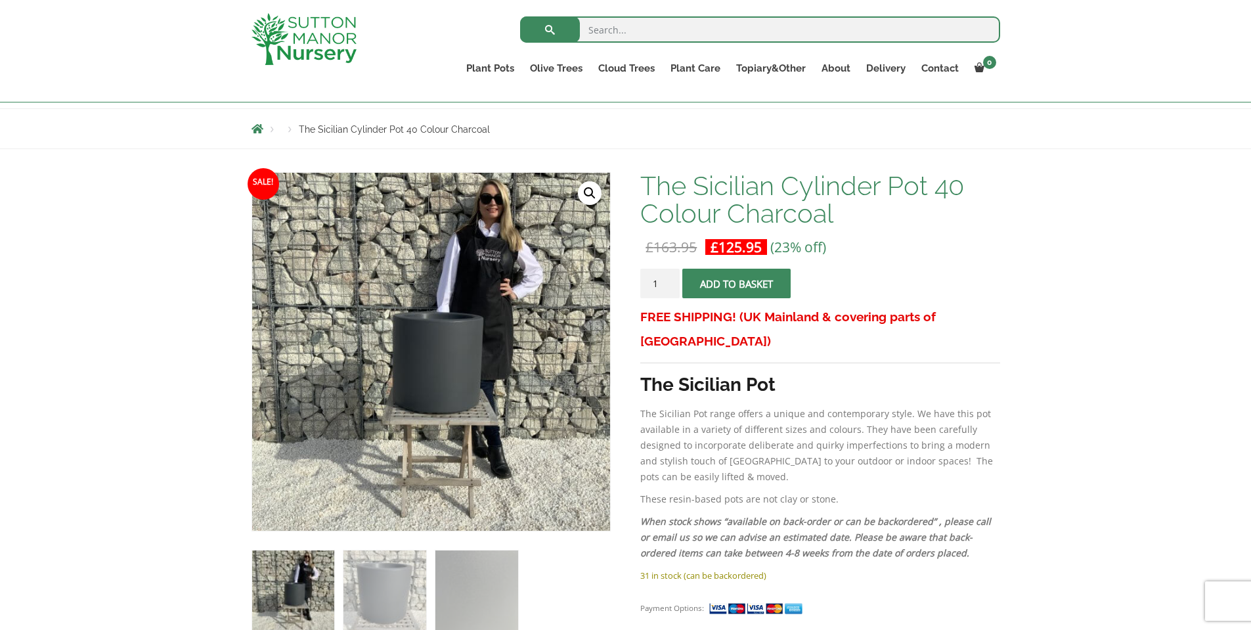
drag, startPoint x: 661, startPoint y: 285, endPoint x: 648, endPoint y: 287, distance: 12.6
click at [649, 287] on input "1" at bounding box center [659, 284] width 39 height 30
type input "2"
click at [737, 284] on span "submit" at bounding box center [737, 284] width 0 height 0
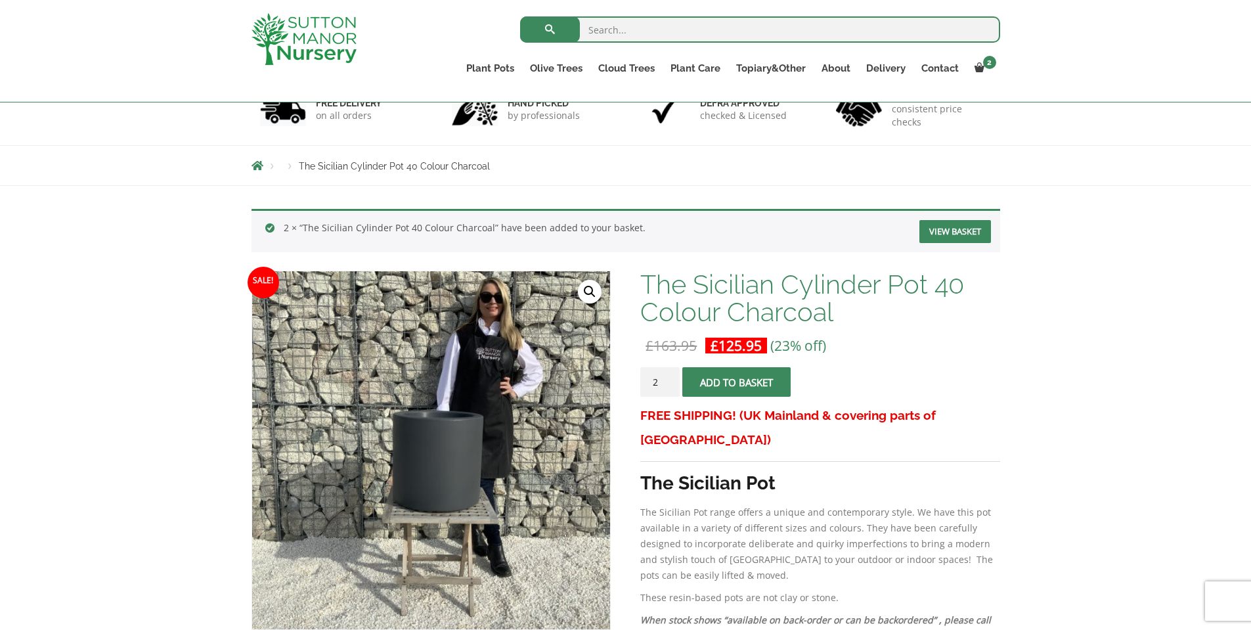
scroll to position [66, 0]
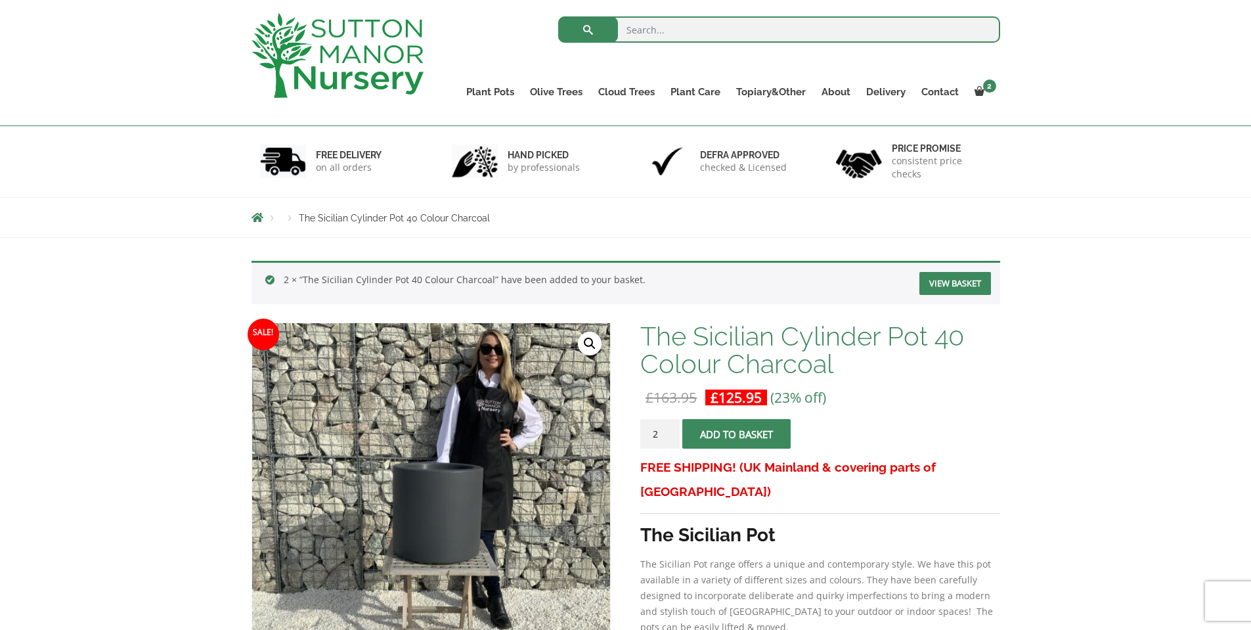
click at [945, 274] on link "View basket" at bounding box center [955, 283] width 72 height 23
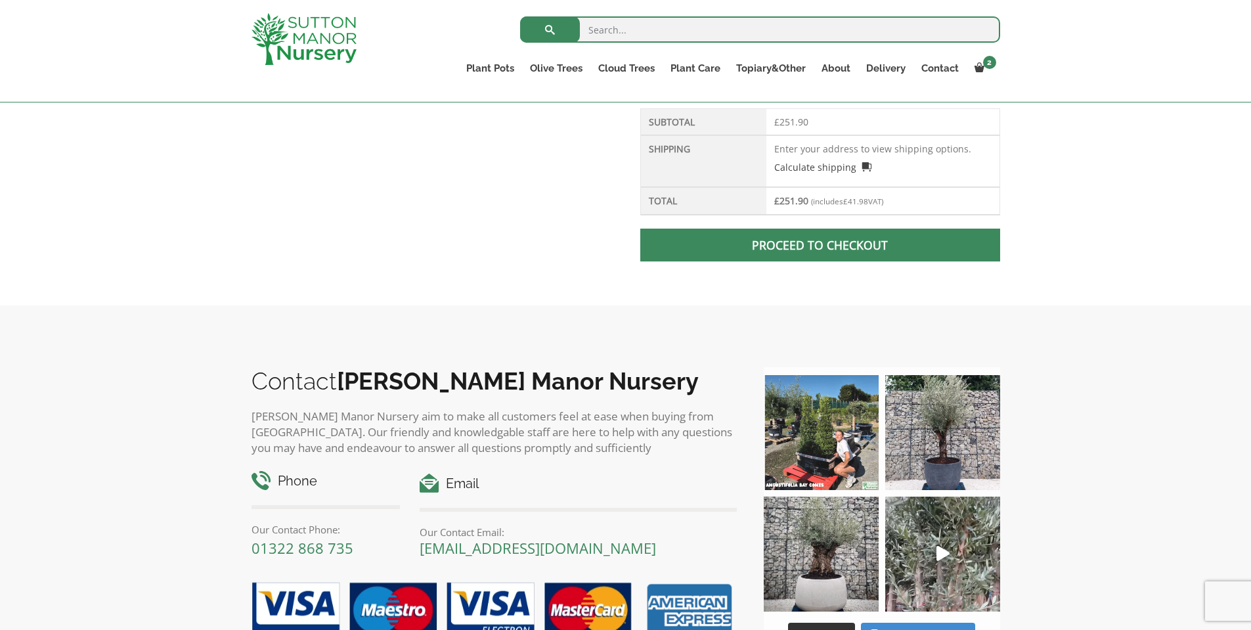
scroll to position [394, 0]
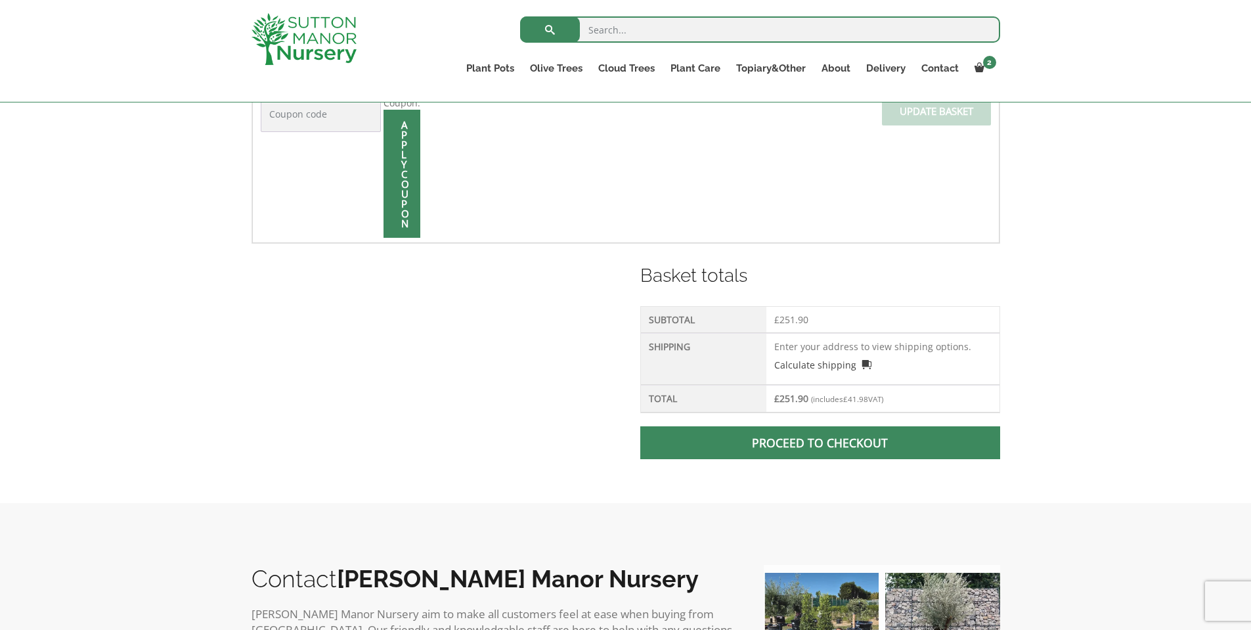
click at [820, 443] on span at bounding box center [820, 443] width 0 height 0
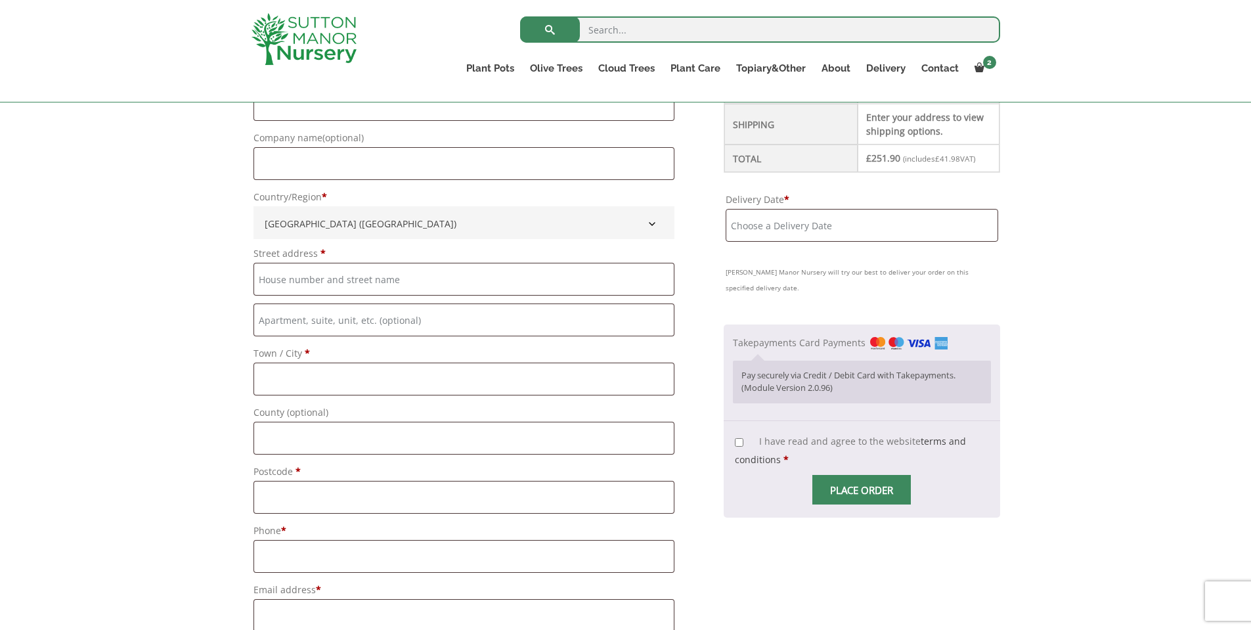
scroll to position [436, 0]
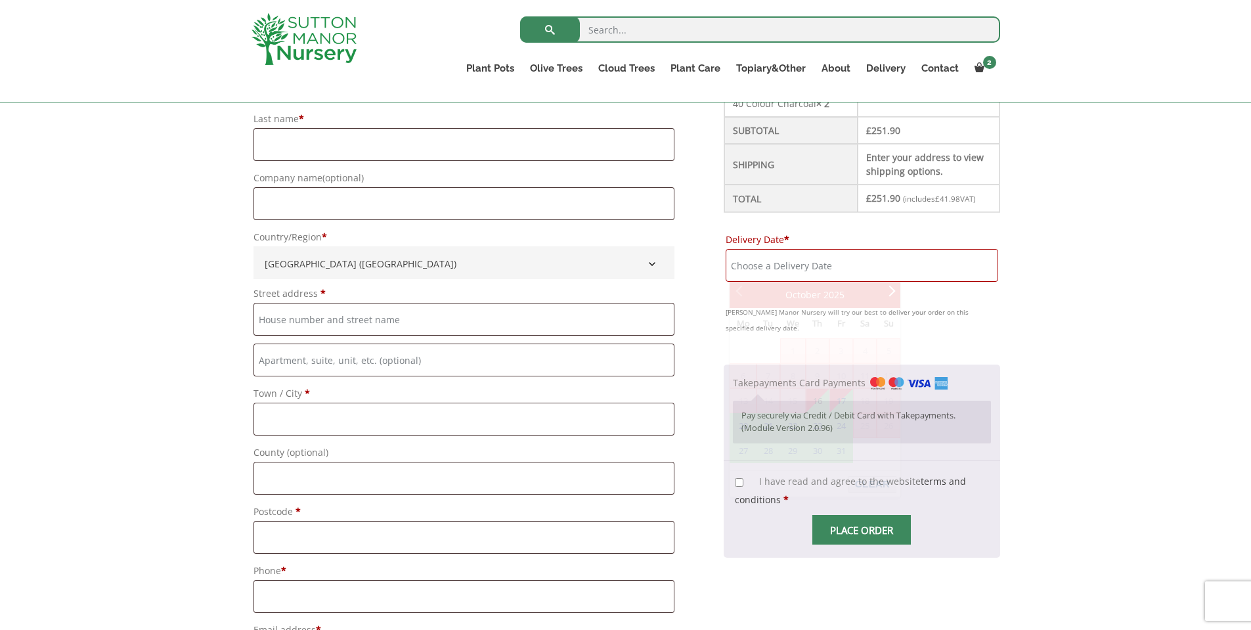
click at [854, 259] on input "Delivery Date *" at bounding box center [862, 265] width 272 height 33
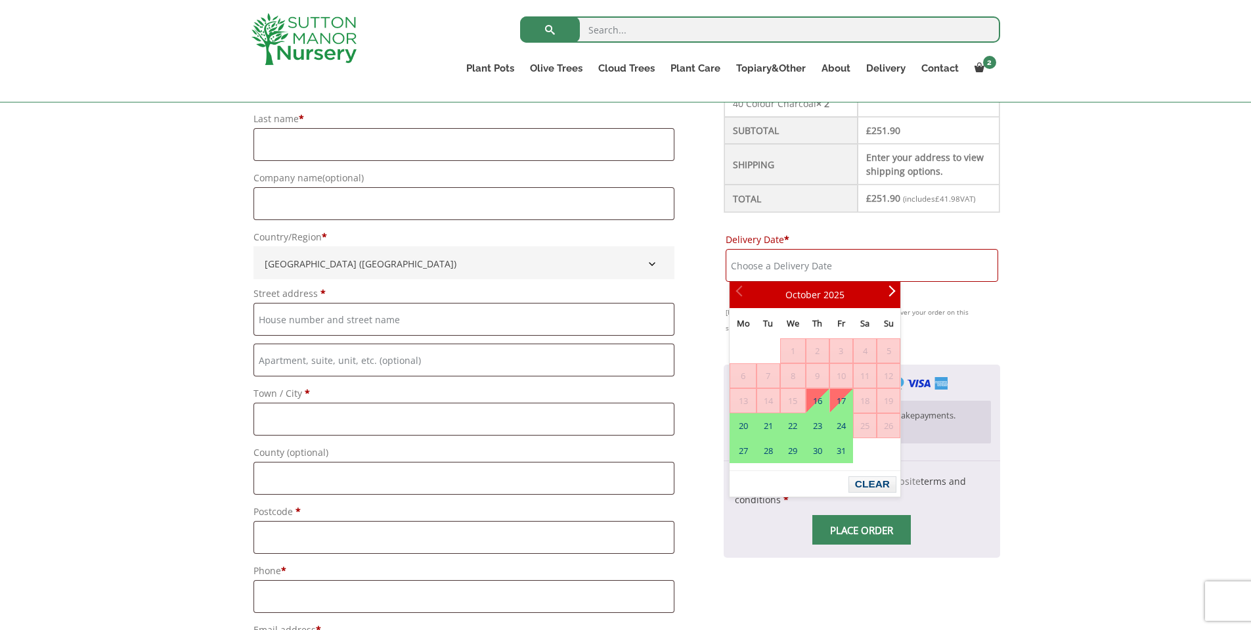
click at [1174, 350] on div "Have a coupon? Click here to enter your code Apply coupon Billing details First…" at bounding box center [625, 632] width 1251 height 1404
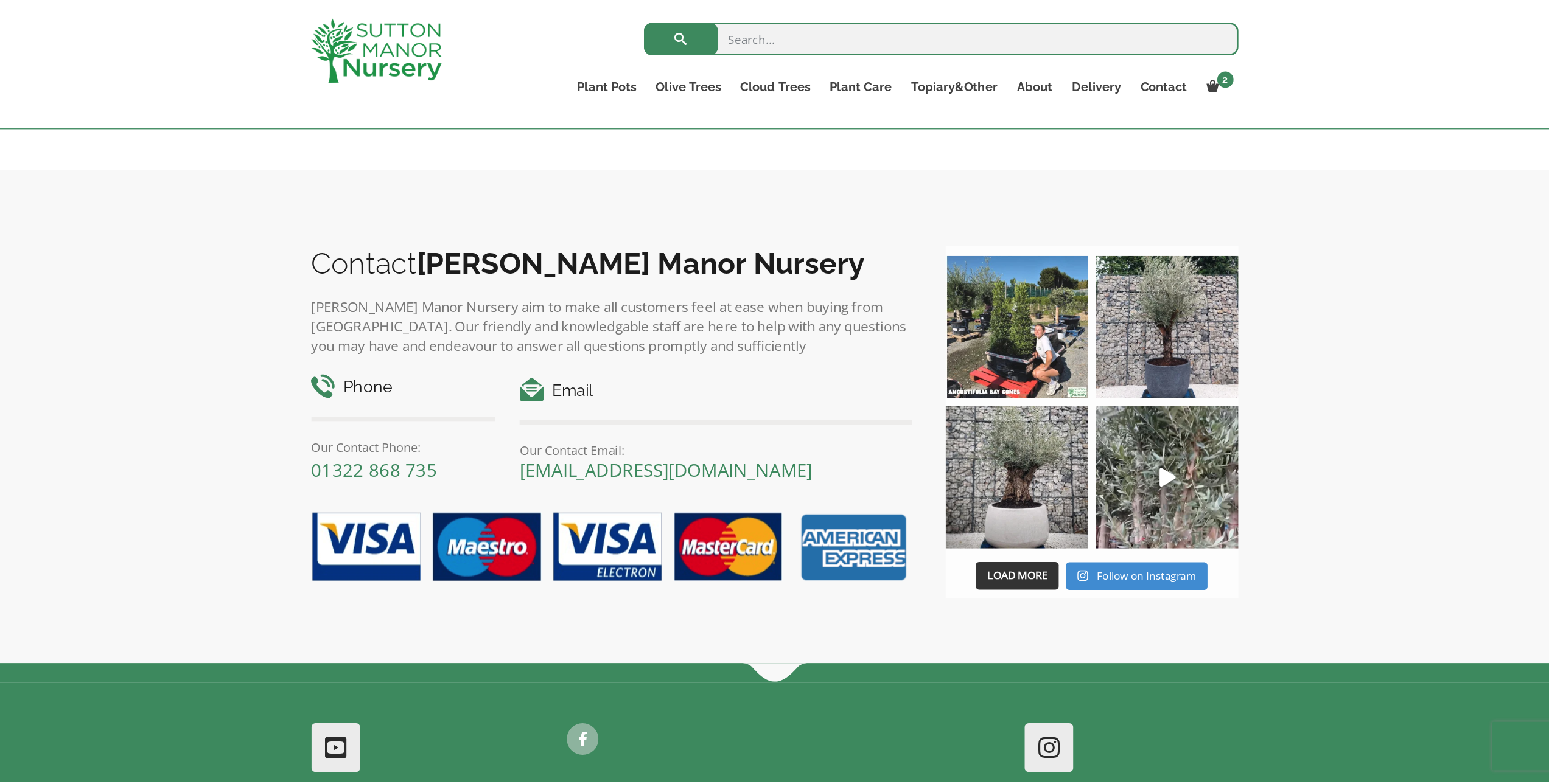
scroll to position [1377, 0]
